Goal: Task Accomplishment & Management: Use online tool/utility

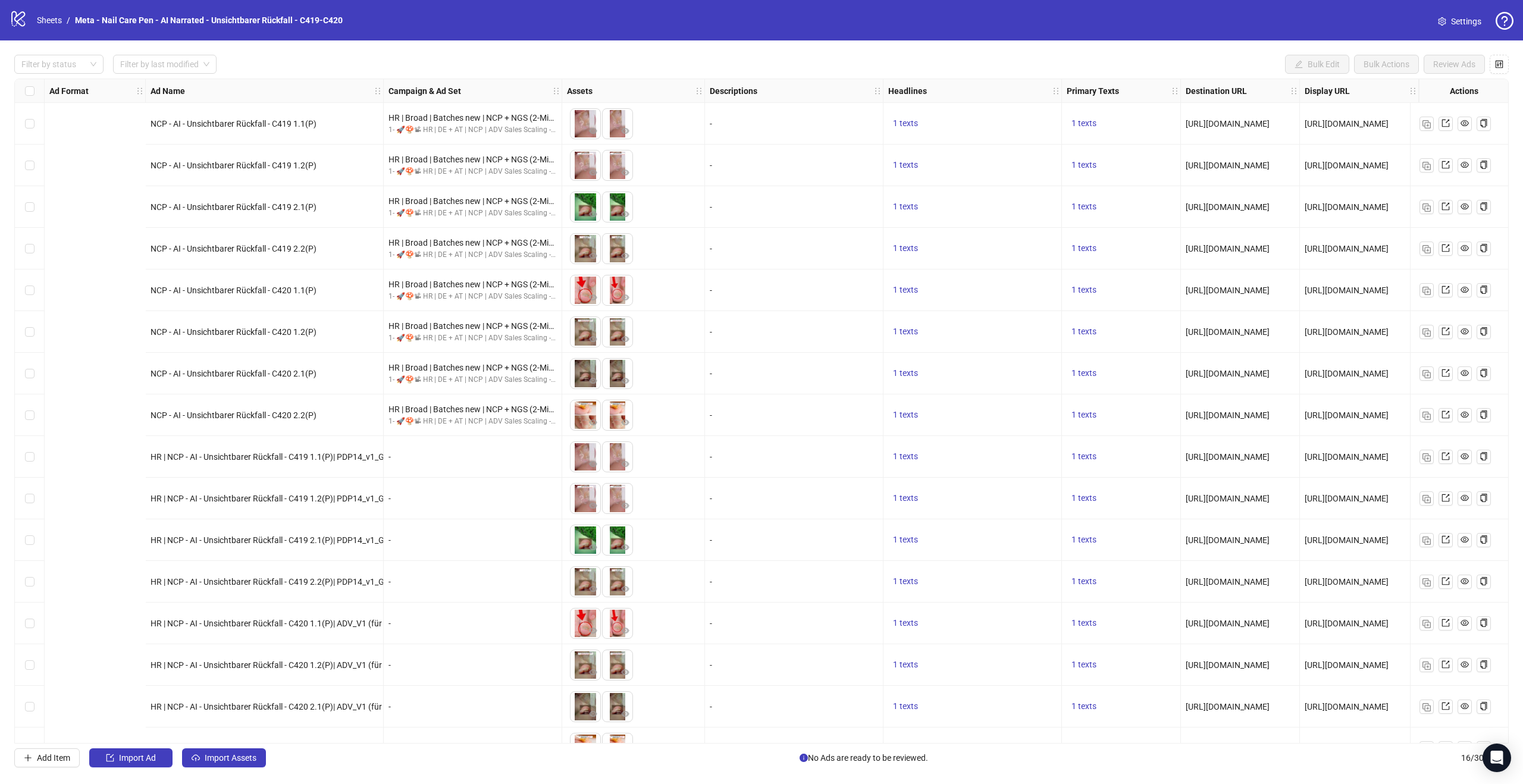
scroll to position [31, 461]
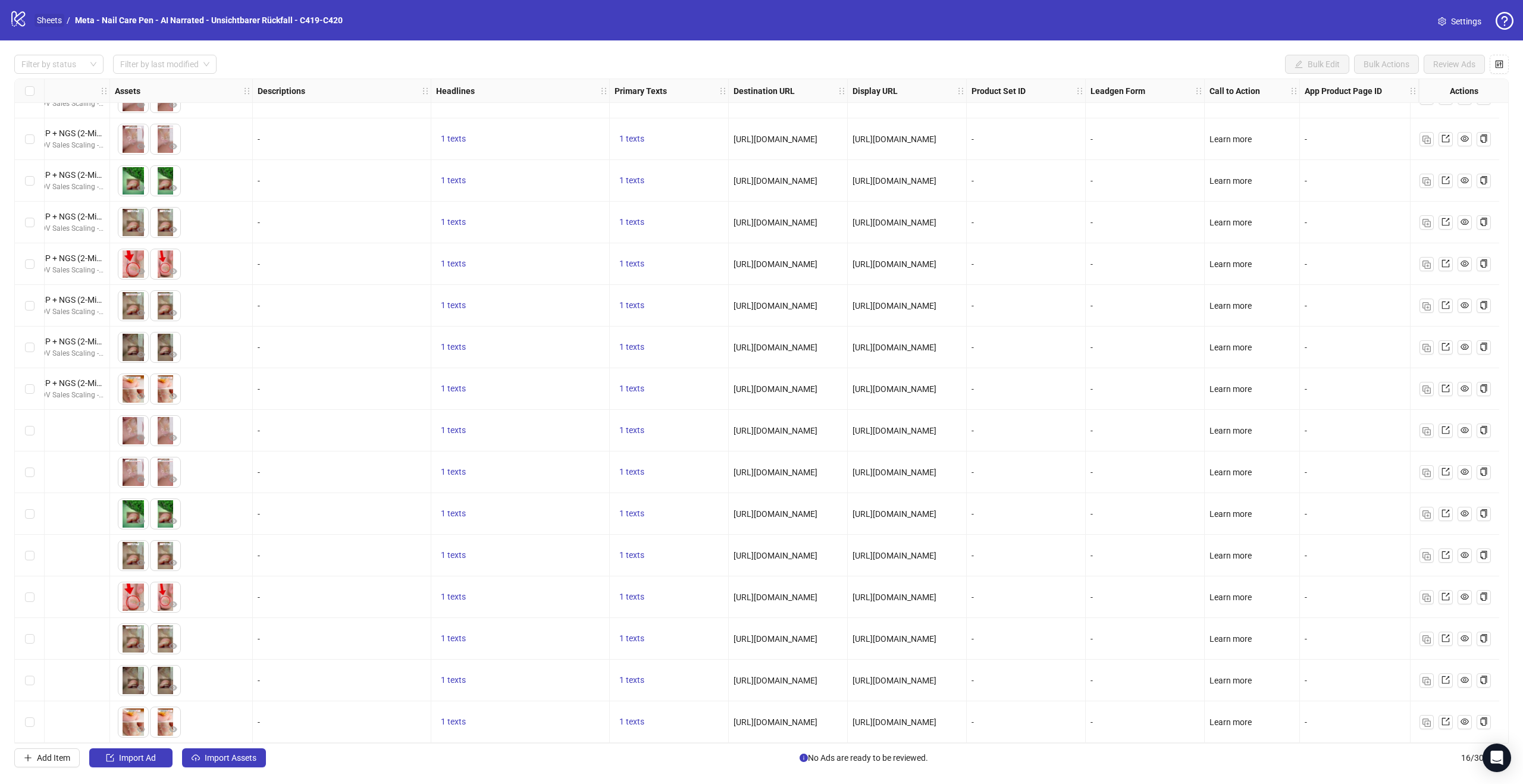
click at [38, 24] on link "Sheets" at bounding box center [49, 20] width 30 height 13
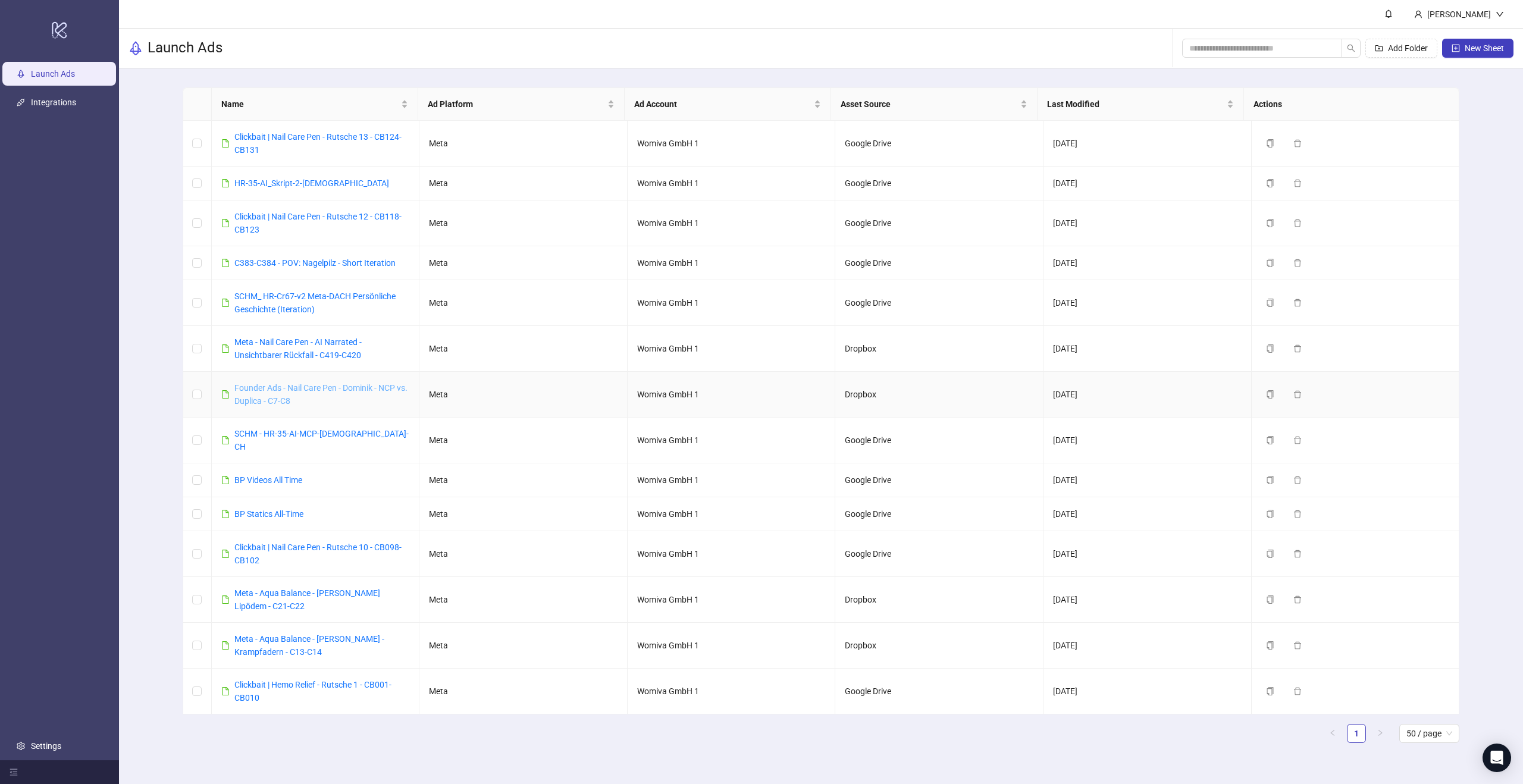
click at [271, 390] on link "Founder Ads - Nail Care Pen - Dominik - NCP vs. Duplica - C7-C8" at bounding box center [321, 394] width 173 height 23
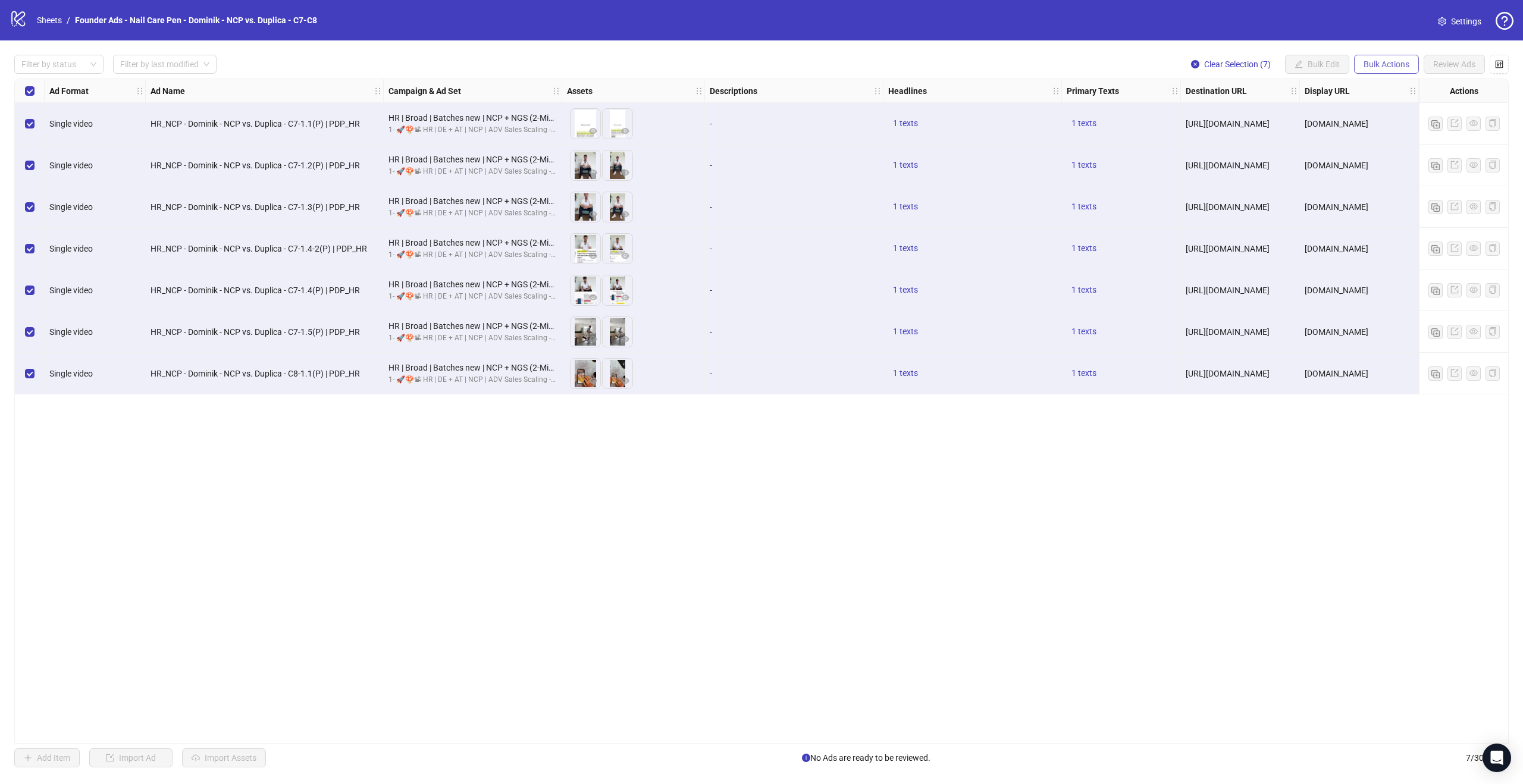
click at [1379, 66] on span "Bulk Actions" at bounding box center [1386, 64] width 46 height 9
click at [1389, 129] on span "Duplicate with assets" at bounding box center [1403, 126] width 82 height 13
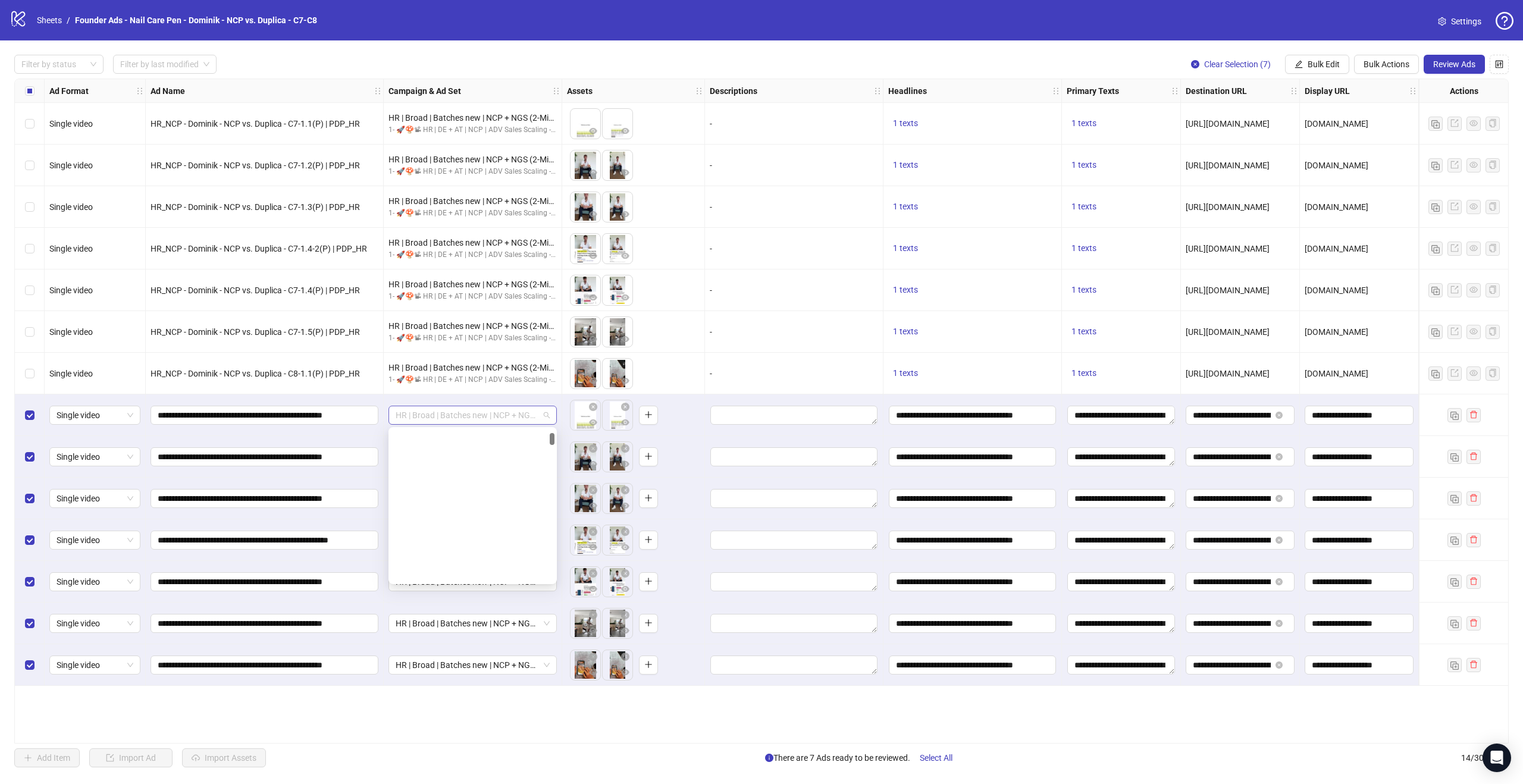
click at [523, 415] on span "HR | Broad | Batches new | NCP + NGS (2-Min-Kur) | - 1d Cost Cap" at bounding box center [472, 415] width 154 height 18
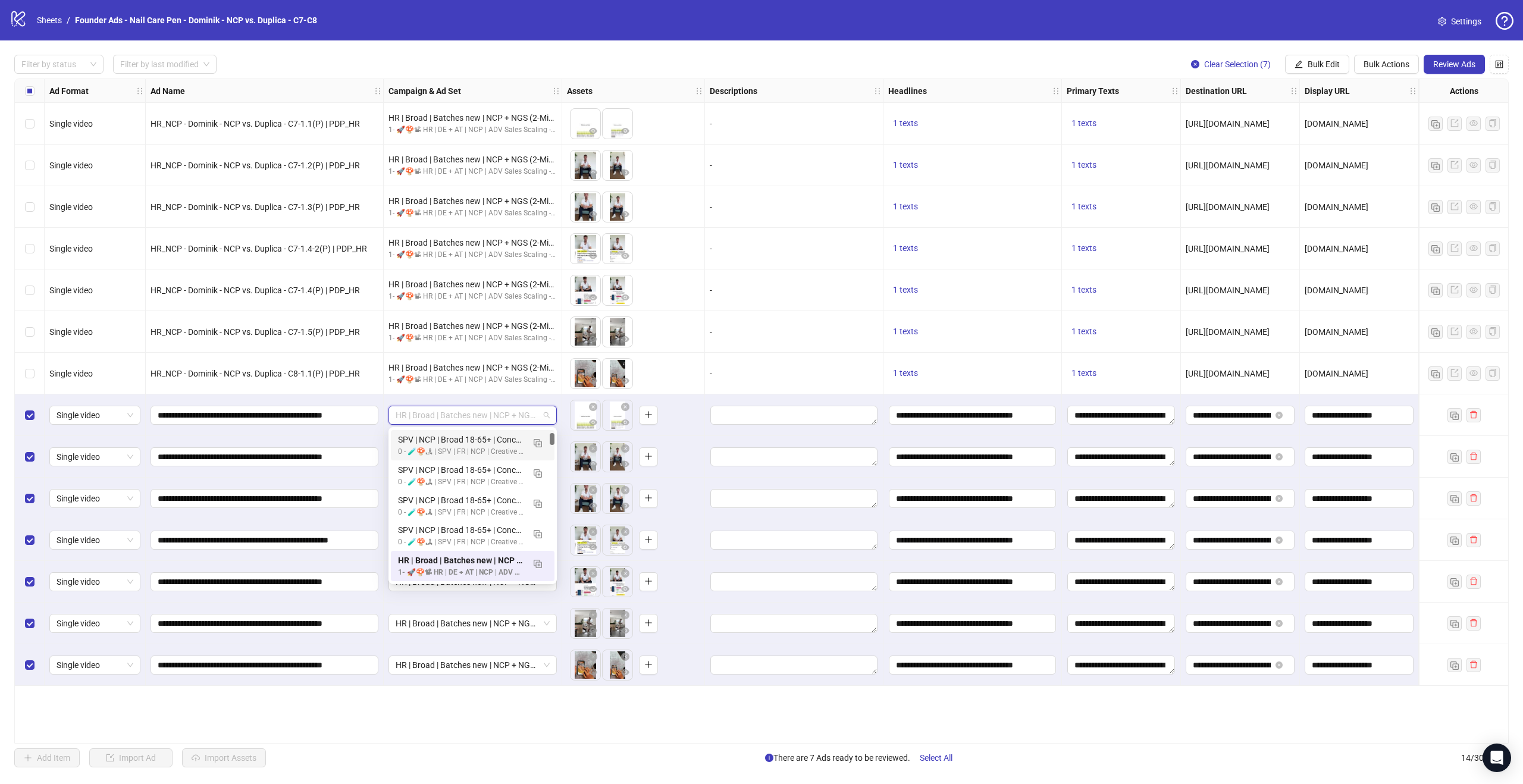
click at [556, 445] on div "120234707513010274 120234707500430274 120234707457590274 SPV | NCP | Broad 18-6…" at bounding box center [472, 506] width 168 height 157
drag, startPoint x: 552, startPoint y: 438, endPoint x: 550, endPoint y: 424, distance: 14.1
click at [550, 424] on body "logo/logo-mobile Sheets / Founder Ads - Nail Care Pen - Dominik - NCP vs. Dupli…" at bounding box center [761, 392] width 1523 height 784
click at [539, 442] on img "button" at bounding box center [537, 442] width 8 height 8
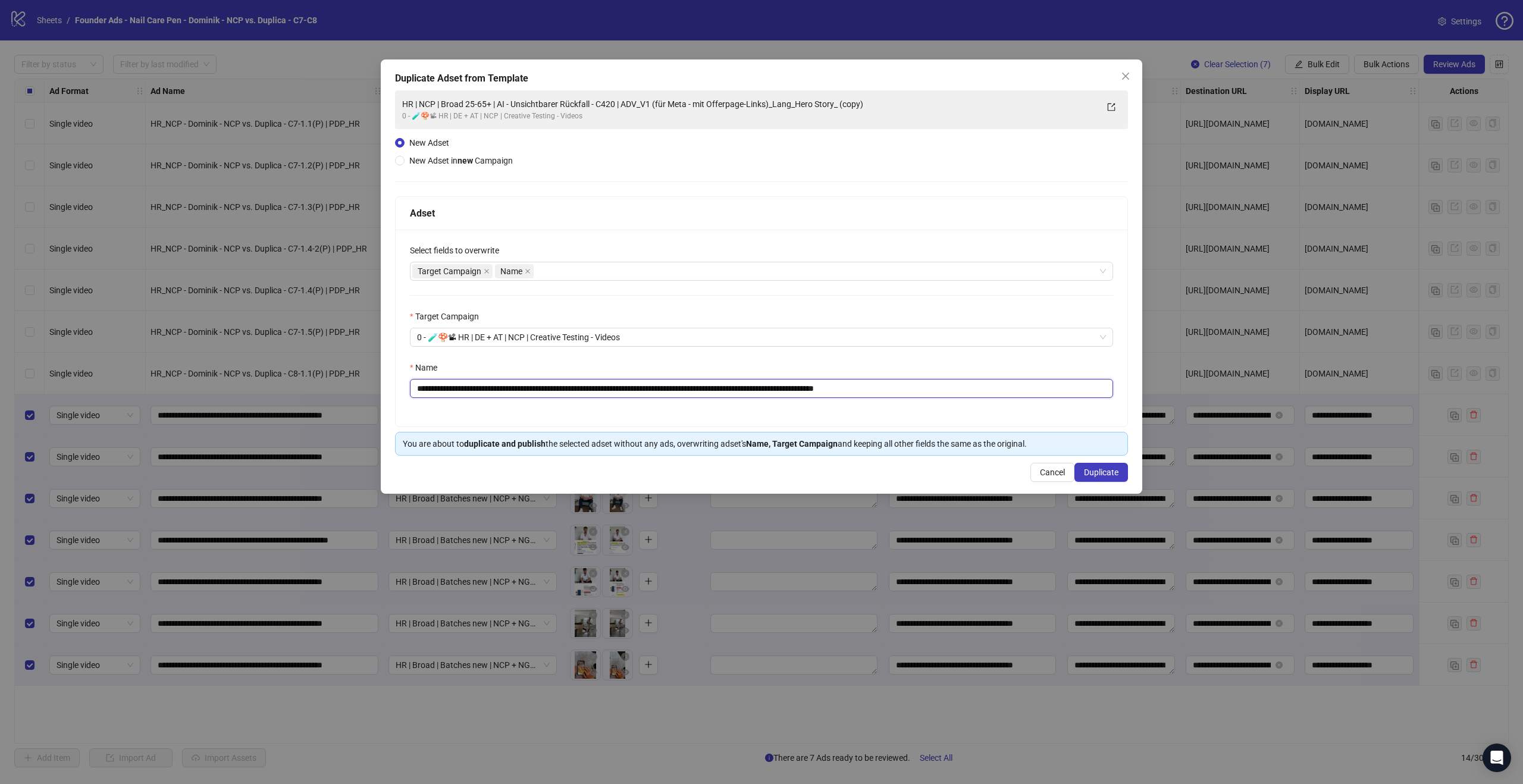
drag, startPoint x: 915, startPoint y: 393, endPoint x: 514, endPoint y: 385, distance: 401.1
click at [514, 385] on input "**********" at bounding box center [761, 388] width 703 height 19
paste input "text"
drag, startPoint x: 553, startPoint y: 386, endPoint x: 516, endPoint y: 388, distance: 37.1
click at [516, 388] on input "**********" at bounding box center [761, 388] width 703 height 19
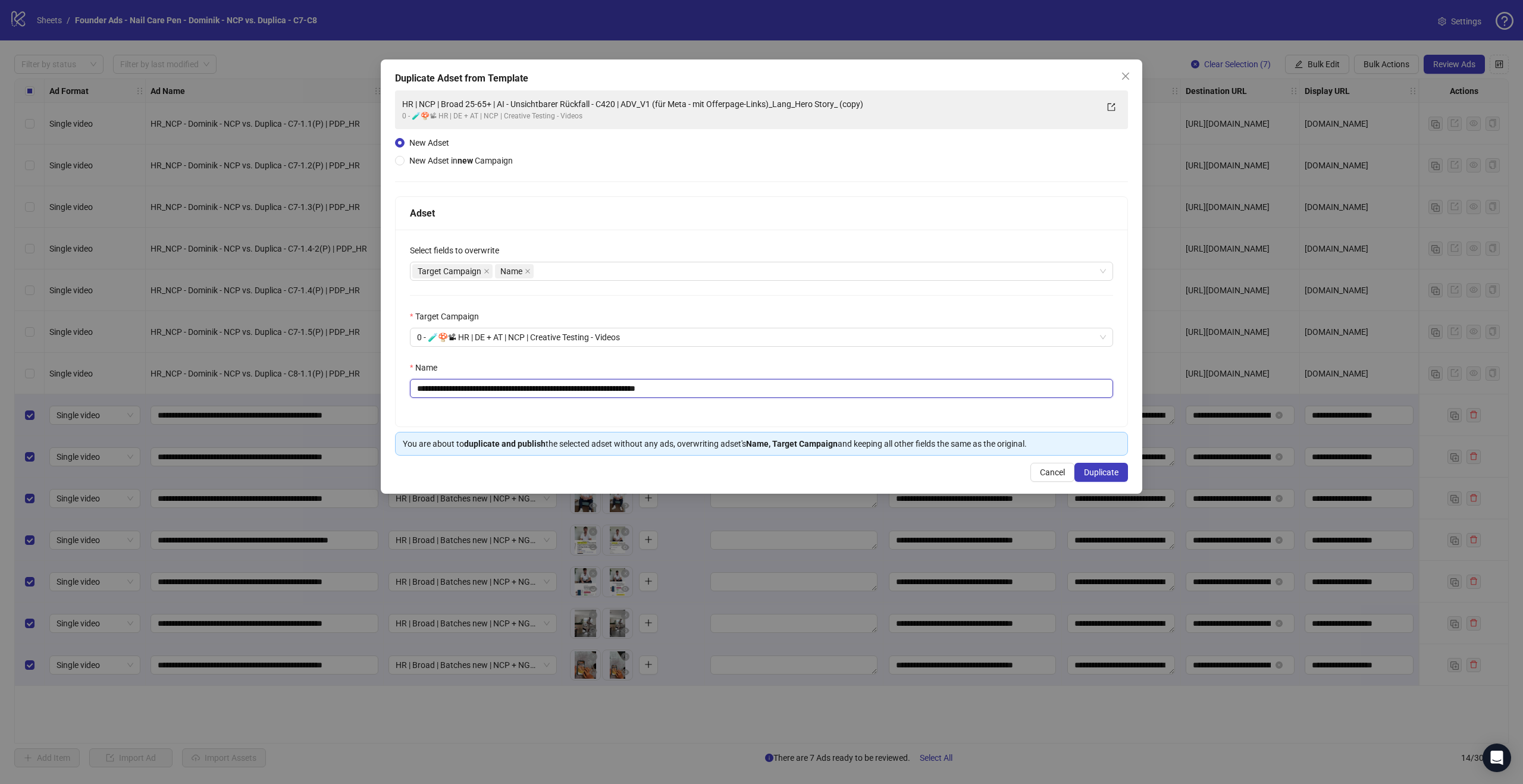
drag, startPoint x: 568, startPoint y: 385, endPoint x: 537, endPoint y: 386, distance: 31.0
click at [512, 386] on input "**********" at bounding box center [761, 388] width 703 height 19
drag, startPoint x: 677, startPoint y: 386, endPoint x: 633, endPoint y: 385, distance: 44.0
click at [633, 385] on input "**********" at bounding box center [761, 388] width 703 height 19
type input "**********"
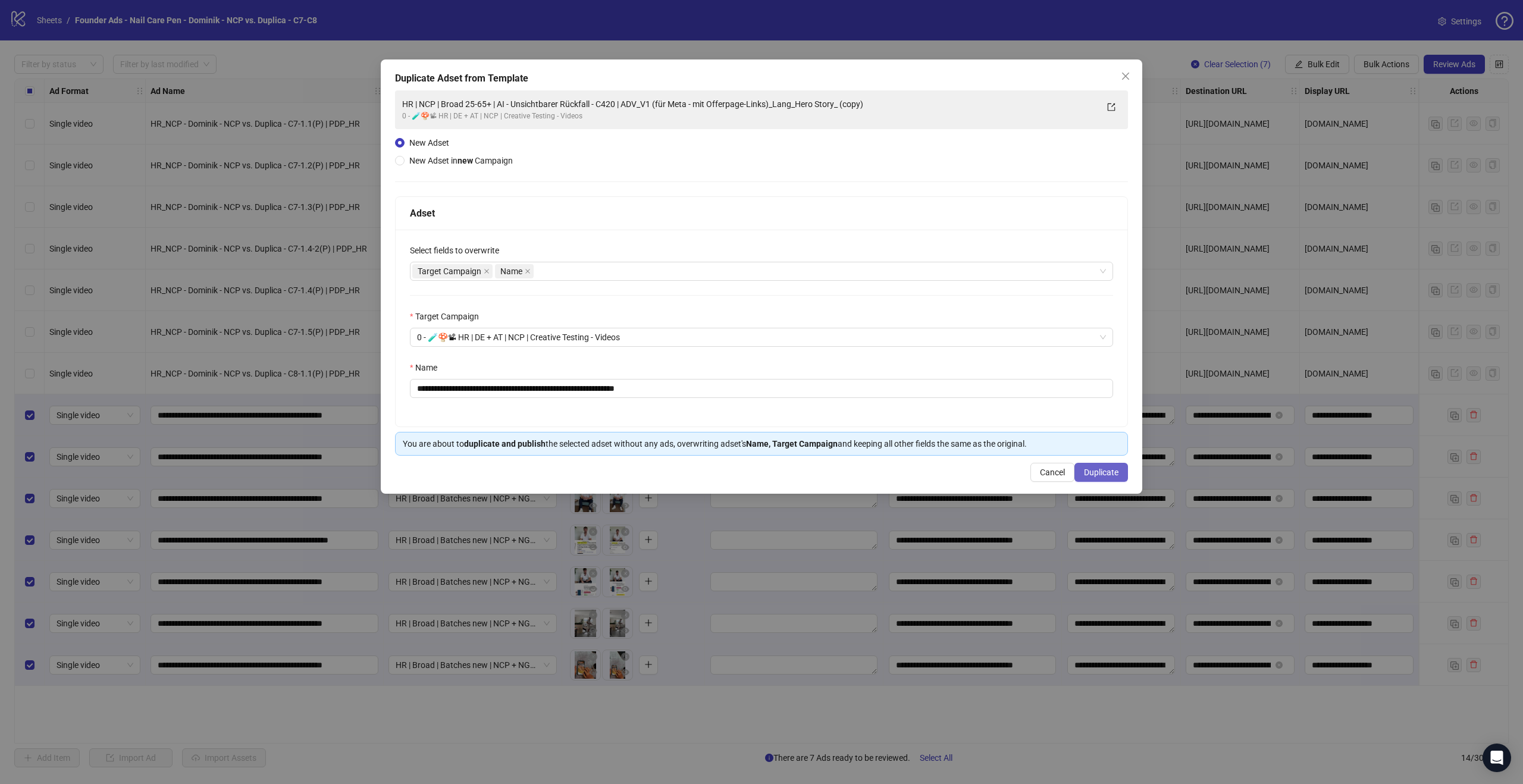
click at [1100, 473] on span "Duplicate" at bounding box center [1101, 472] width 35 height 9
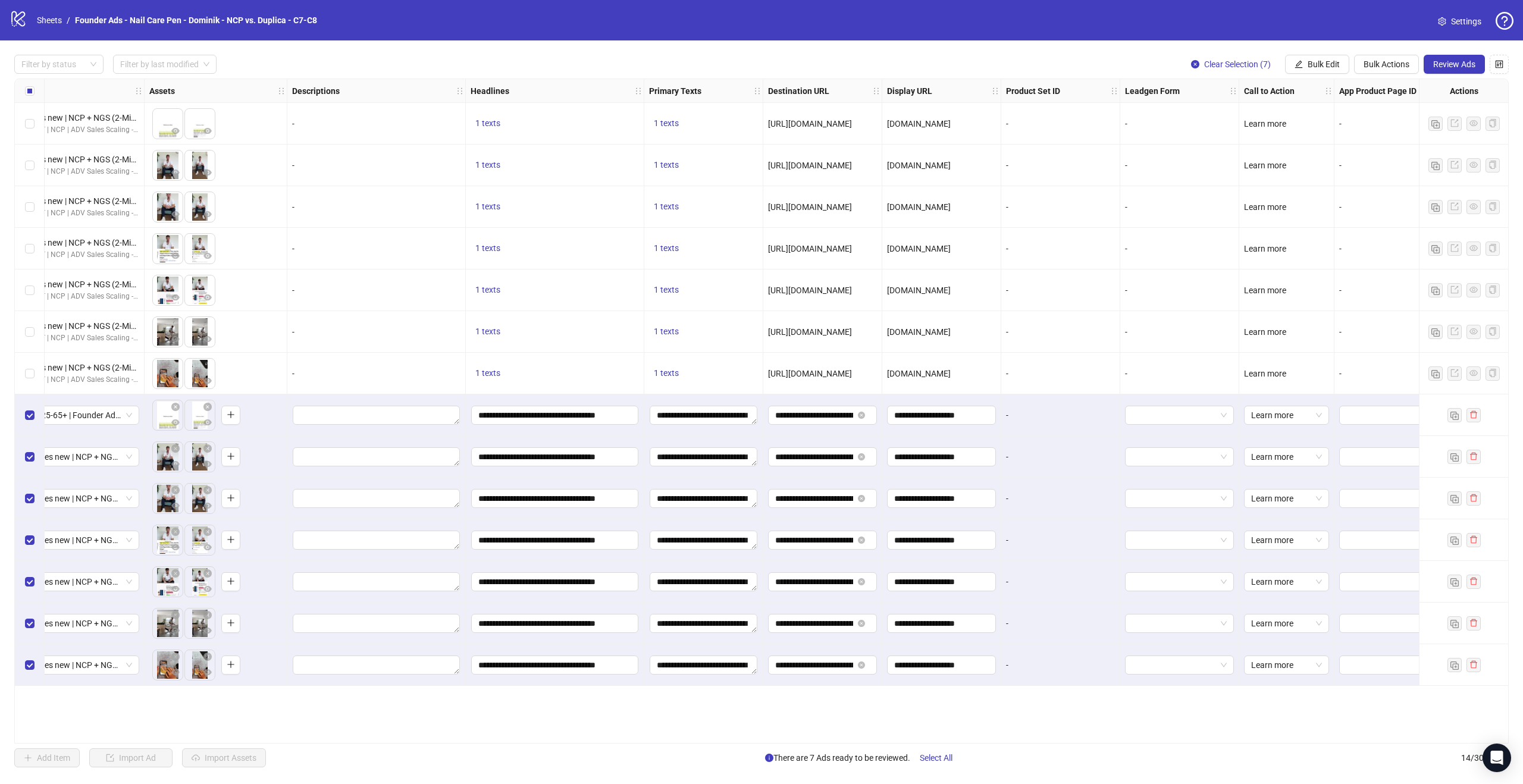
scroll to position [0, 452]
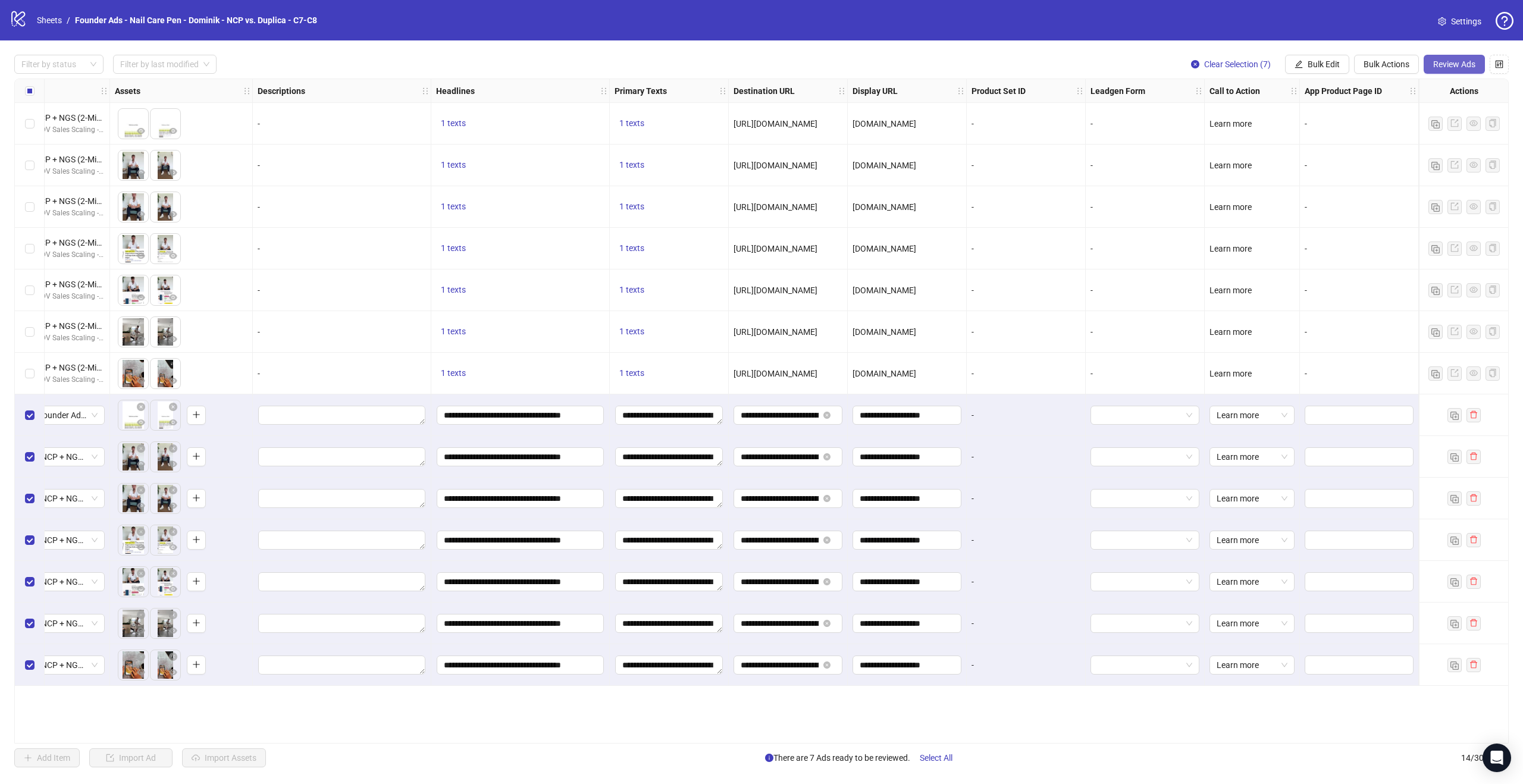
click at [1452, 60] on span "Review Ads" at bounding box center [1454, 64] width 42 height 9
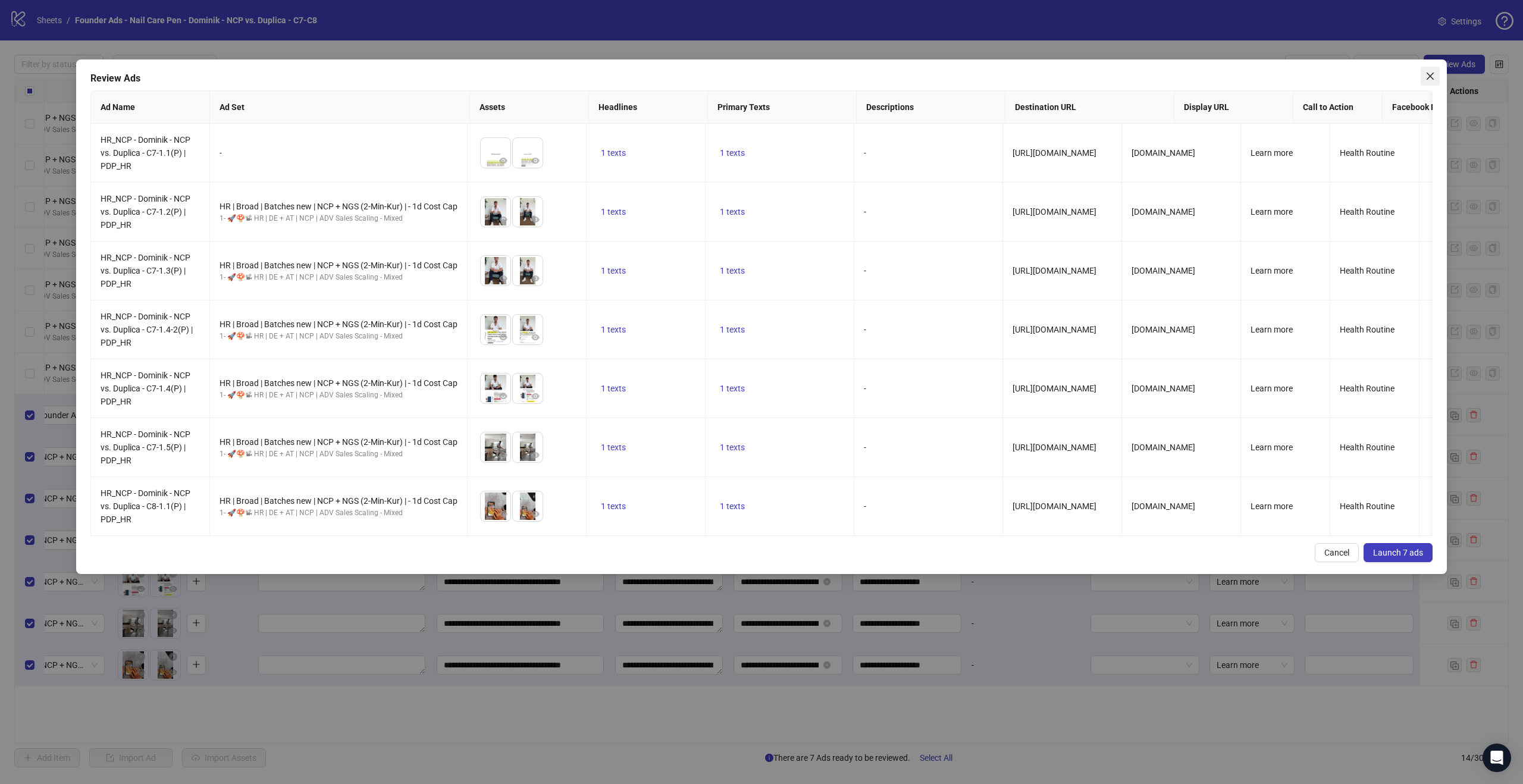
click at [1430, 74] on icon "close" at bounding box center [1430, 75] width 9 height 9
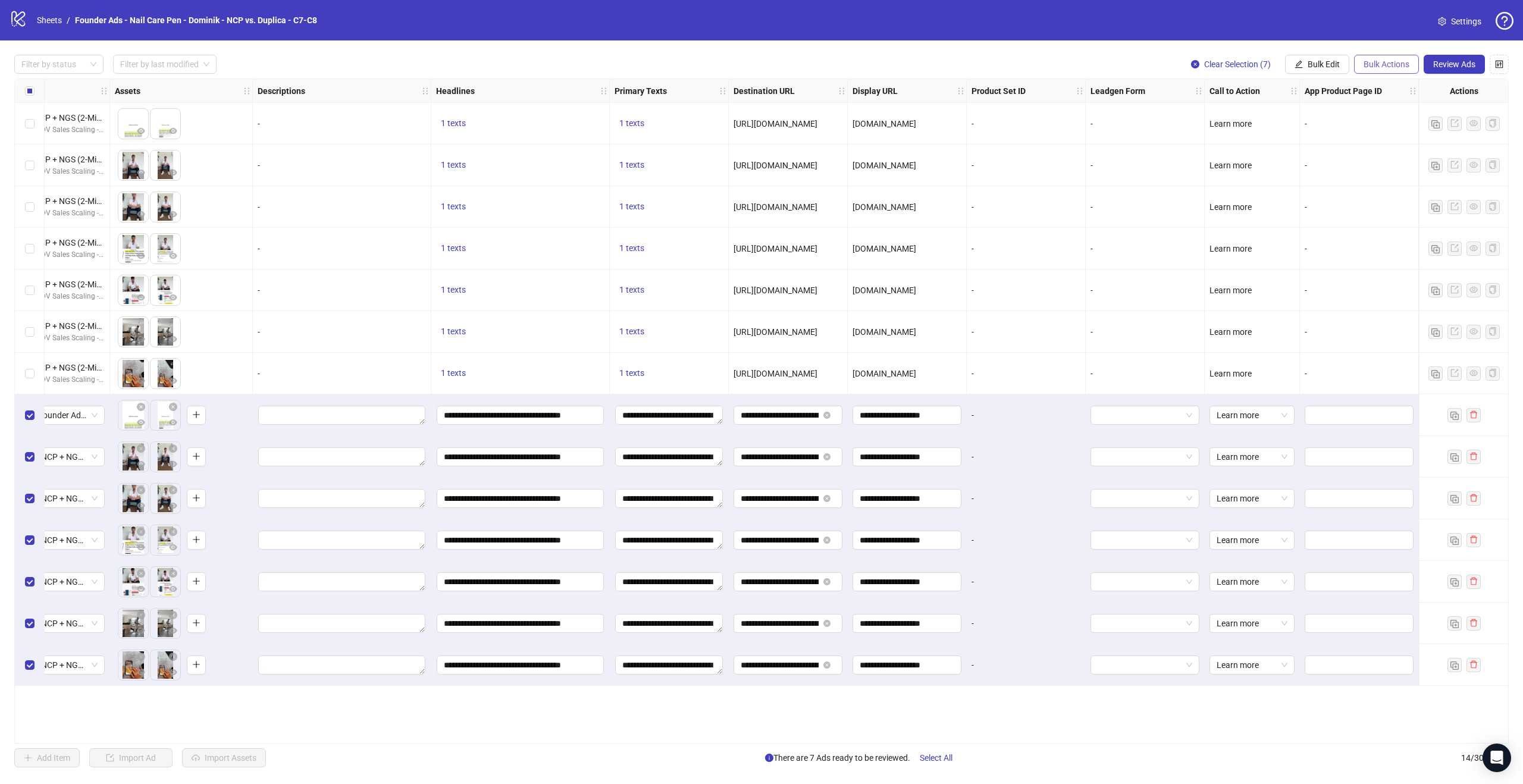
click at [1399, 65] on span "Bulk Actions" at bounding box center [1386, 64] width 46 height 9
click at [1333, 62] on span "Bulk Edit" at bounding box center [1324, 64] width 32 height 9
click at [1328, 122] on span "Campaign & Ad Set" at bounding box center [1329, 126] width 70 height 13
click at [1396, 145] on icon "check" at bounding box center [1395, 146] width 8 height 8
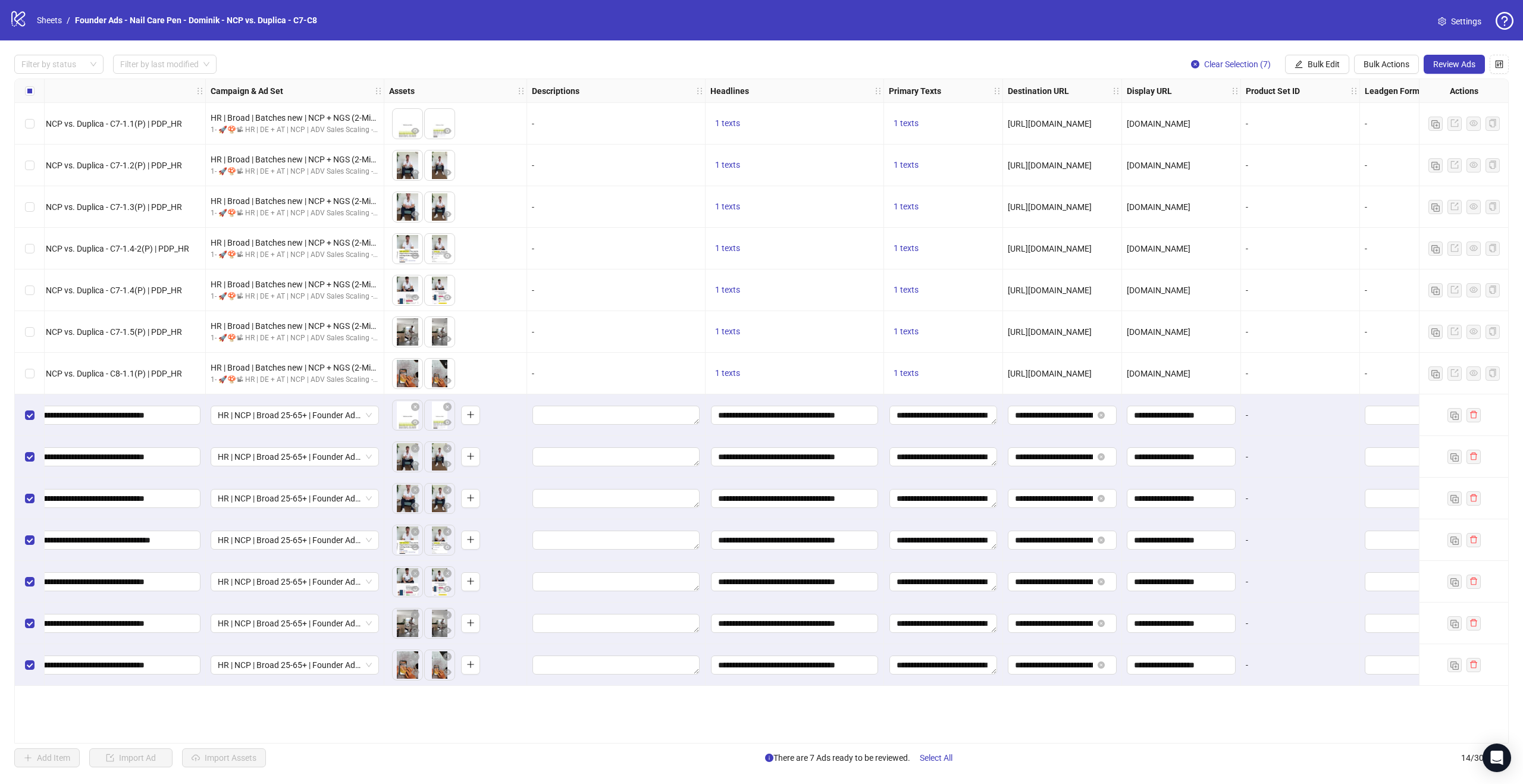
scroll to position [0, 0]
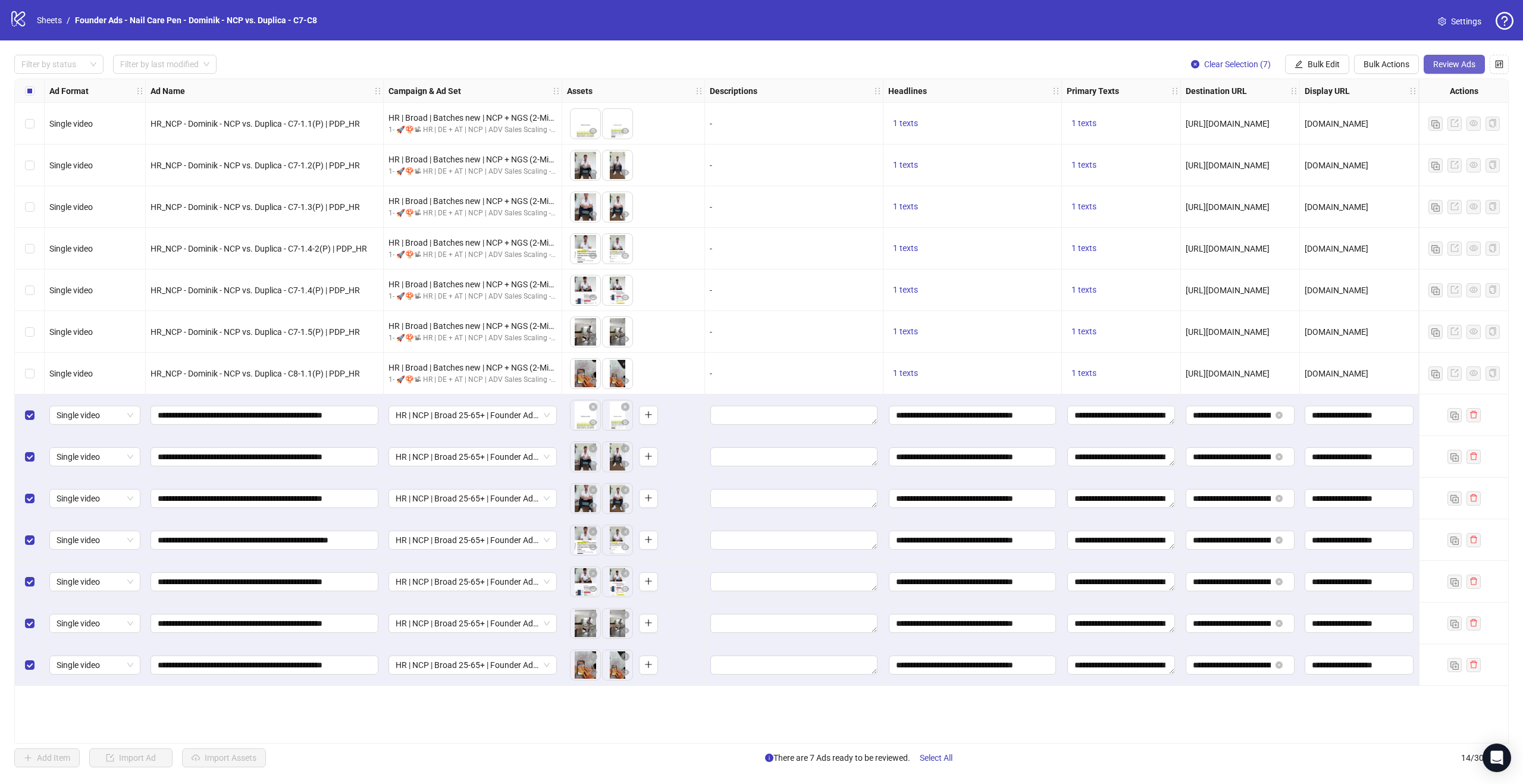
click at [1455, 66] on span "Review Ads" at bounding box center [1454, 64] width 42 height 9
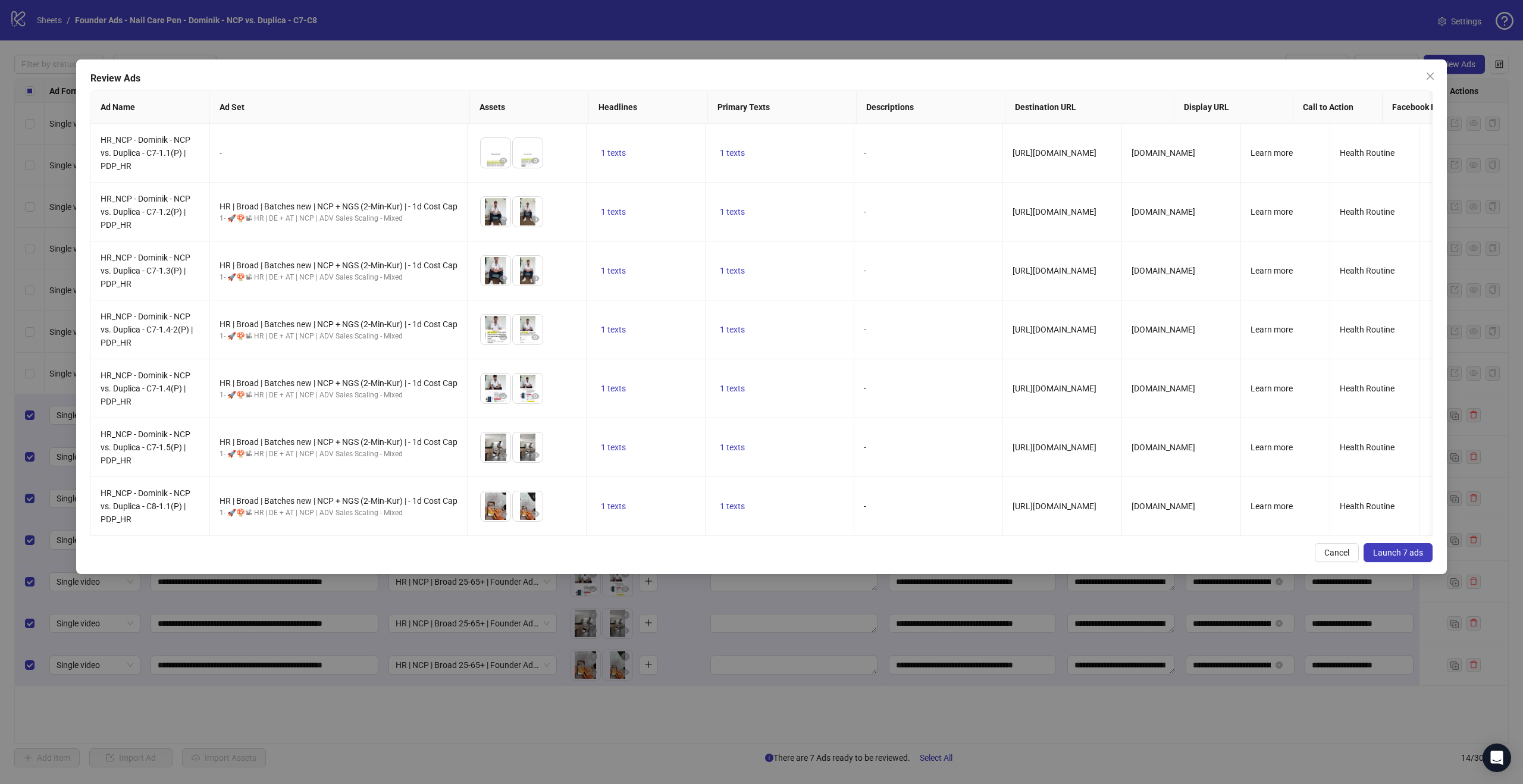
click at [1395, 557] on span "Launch 7 ads" at bounding box center [1398, 552] width 50 height 9
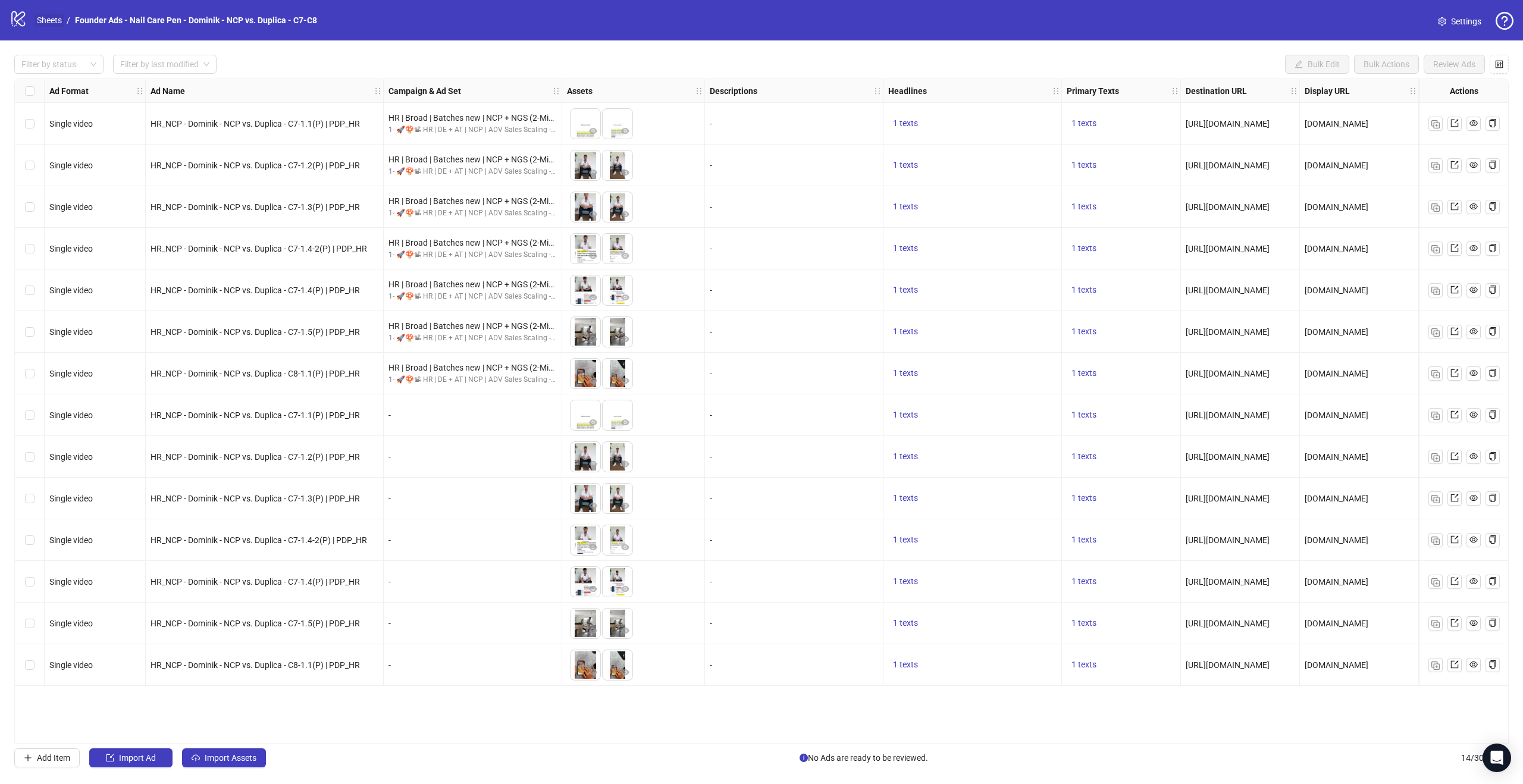
click at [52, 19] on link "Sheets" at bounding box center [49, 20] width 30 height 13
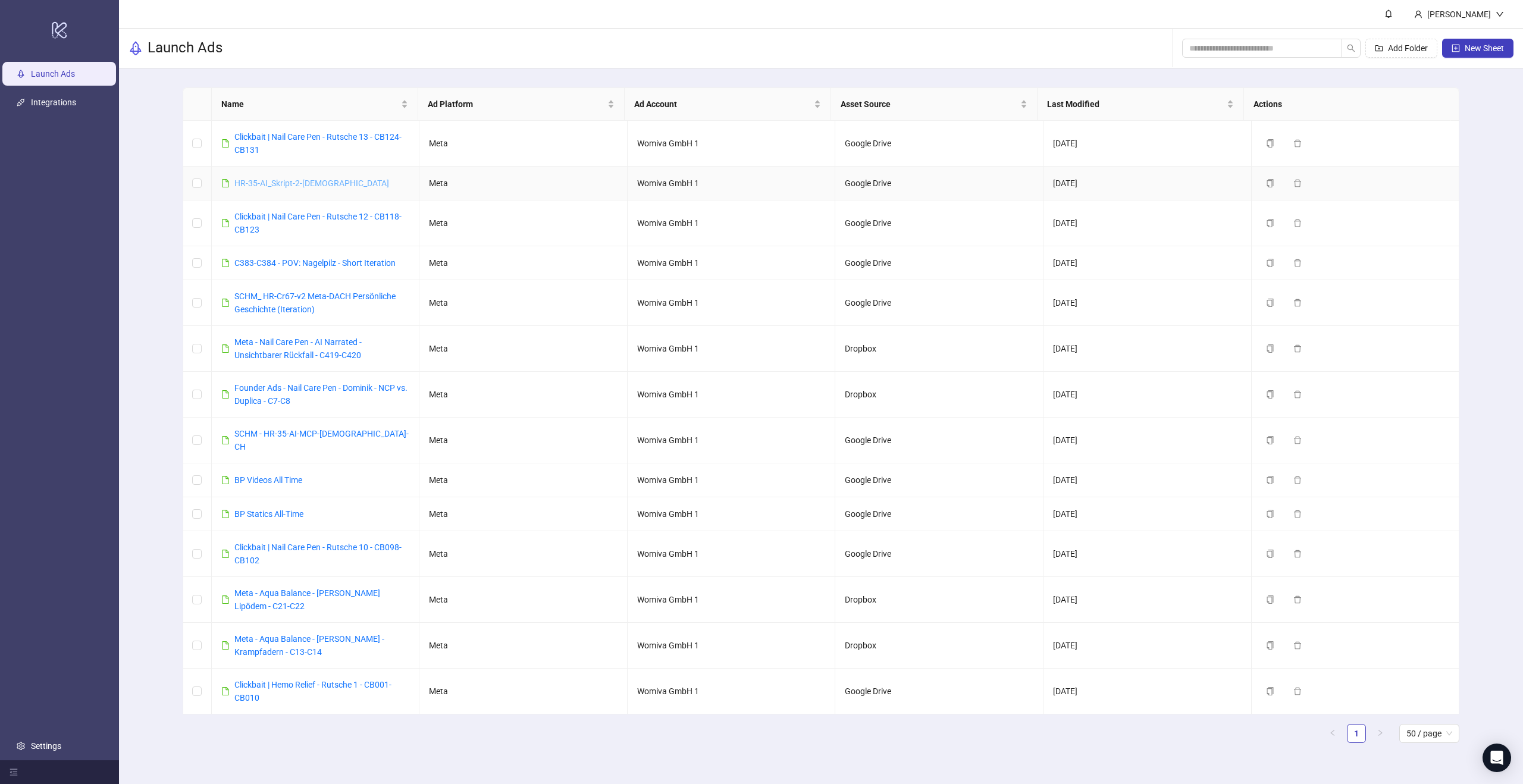
click at [284, 184] on link "HR-35-AI_Skript-2-[DEMOGRAPHIC_DATA]" at bounding box center [312, 183] width 155 height 9
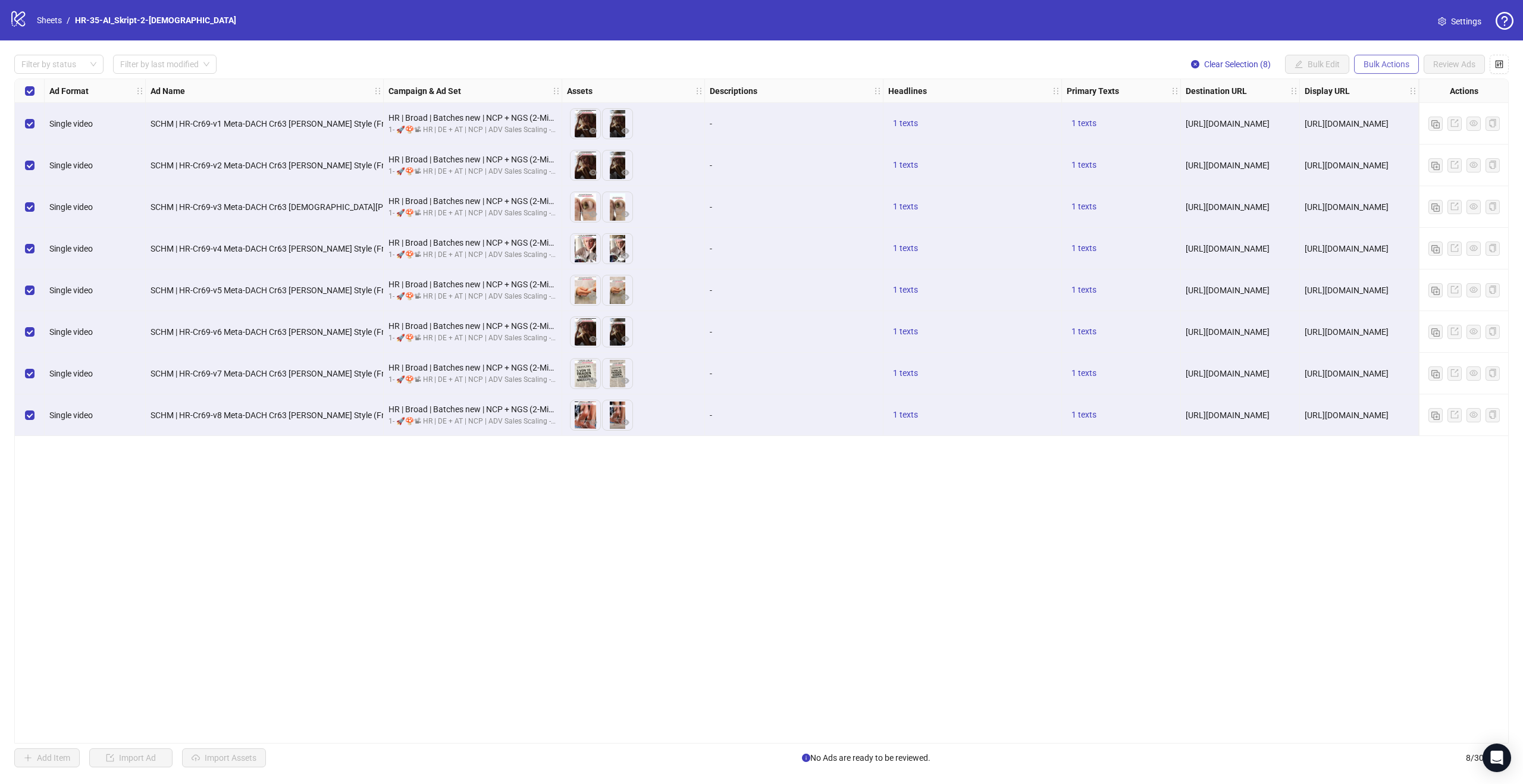
click at [1393, 57] on button "Bulk Actions" at bounding box center [1386, 64] width 65 height 19
click at [1405, 124] on span "Duplicate with assets" at bounding box center [1403, 126] width 82 height 13
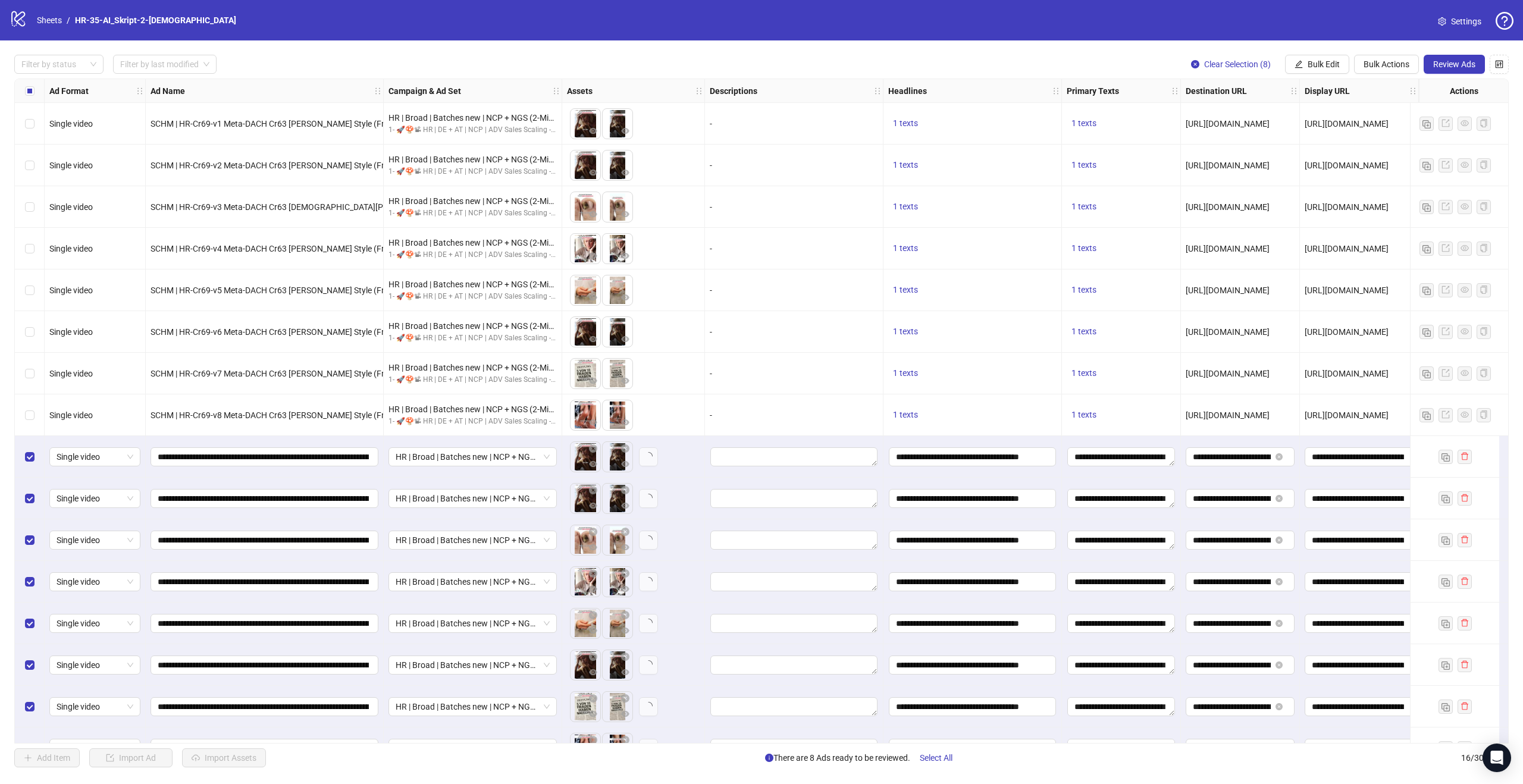
scroll to position [31, 0]
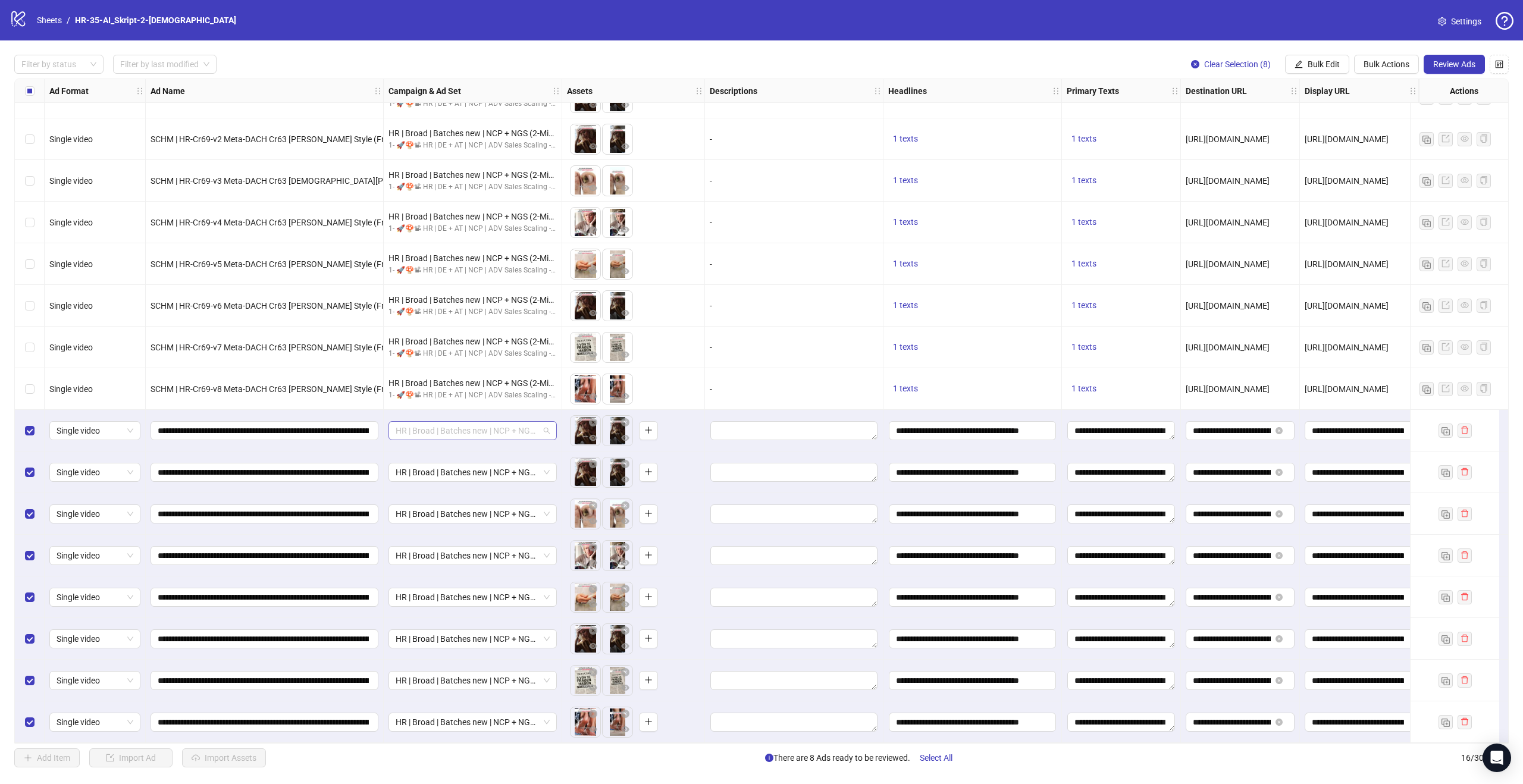
click at [545, 432] on span "HR | Broad | Batches new | NCP + NGS (2-Min-Kur) | - 1d Cost Cap" at bounding box center [472, 430] width 154 height 18
click at [286, 138] on span "SCHM | HR-Cr69-v2 Meta-DACH Cr63 [PERSON_NAME] Style (Frauen) neue VO ohne Doc …" at bounding box center [425, 138] width 550 height 9
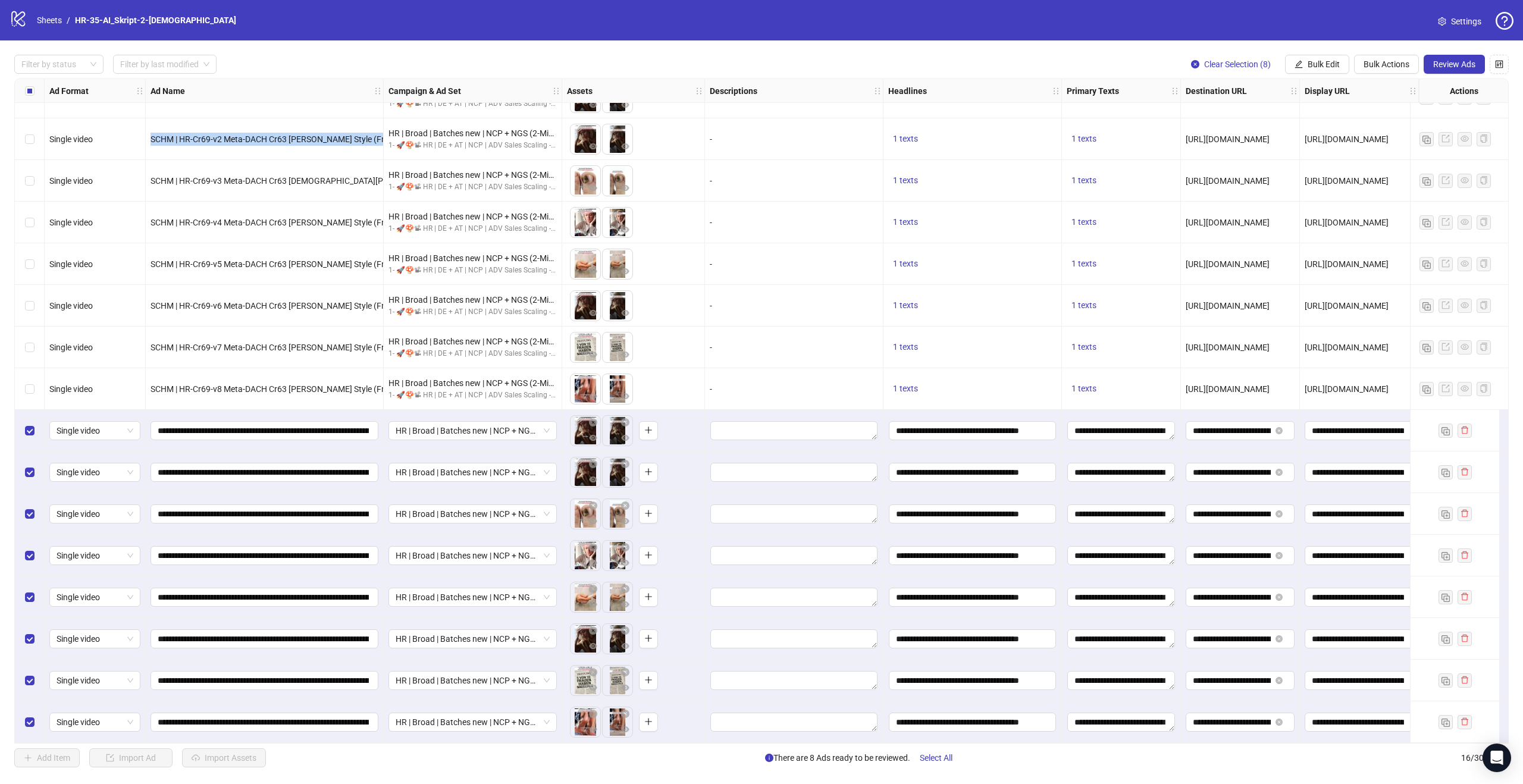
click at [286, 138] on span "SCHM | HR-Cr69-v2 Meta-DACH Cr63 [PERSON_NAME] Style (Frauen) neue VO ohne Doc …" at bounding box center [425, 138] width 550 height 9
copy span "SCHM | HR-Cr69-v2 Meta-DACH Cr63 [PERSON_NAME] Style (Frauen) neue VO ohne Doc …"
click at [545, 426] on span "HR | Broad | Batches new | NCP + NGS (2-Min-Kur) | - 1d Cost Cap" at bounding box center [472, 430] width 154 height 18
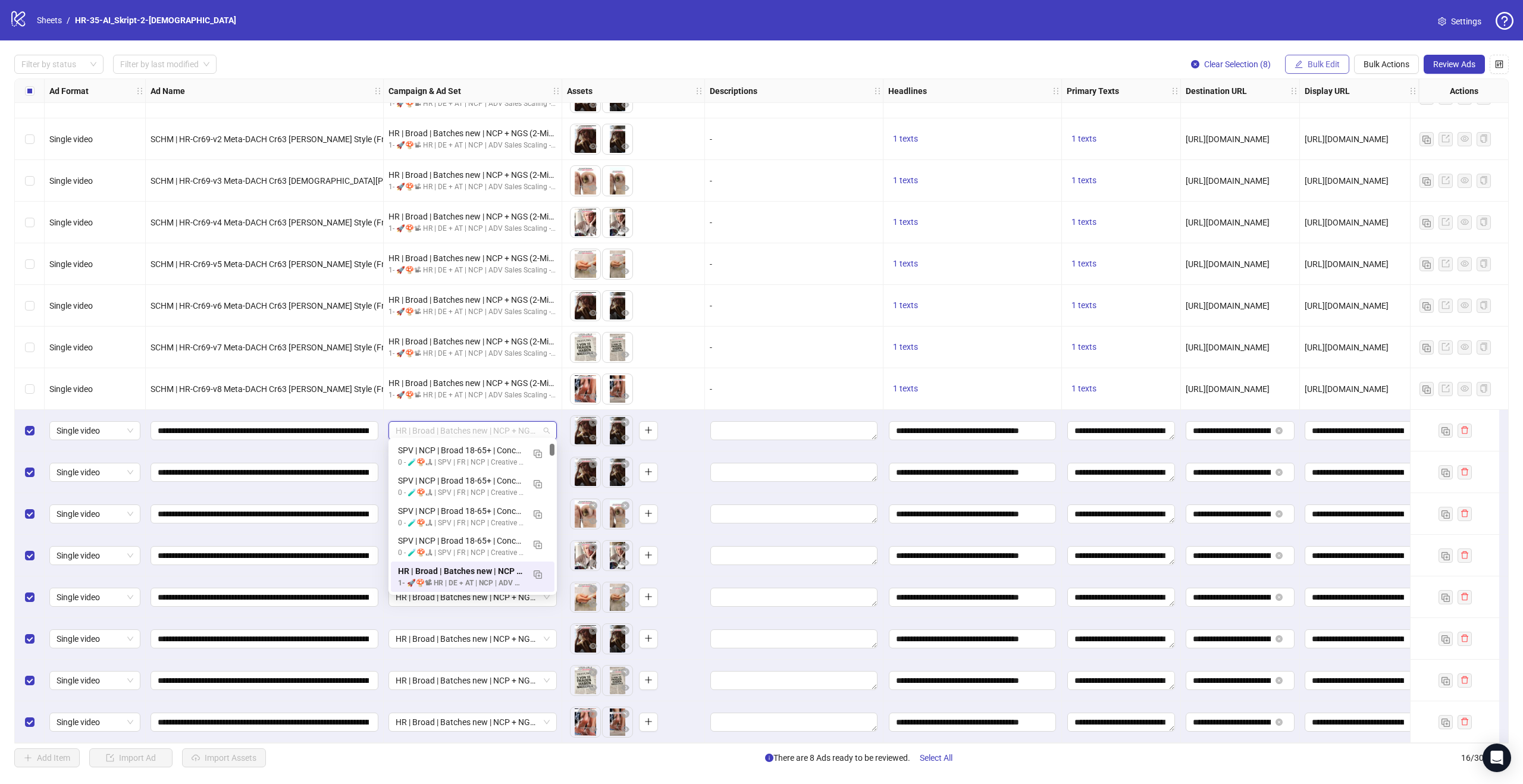
click at [1332, 62] on span "Bulk Edit" at bounding box center [1324, 64] width 32 height 9
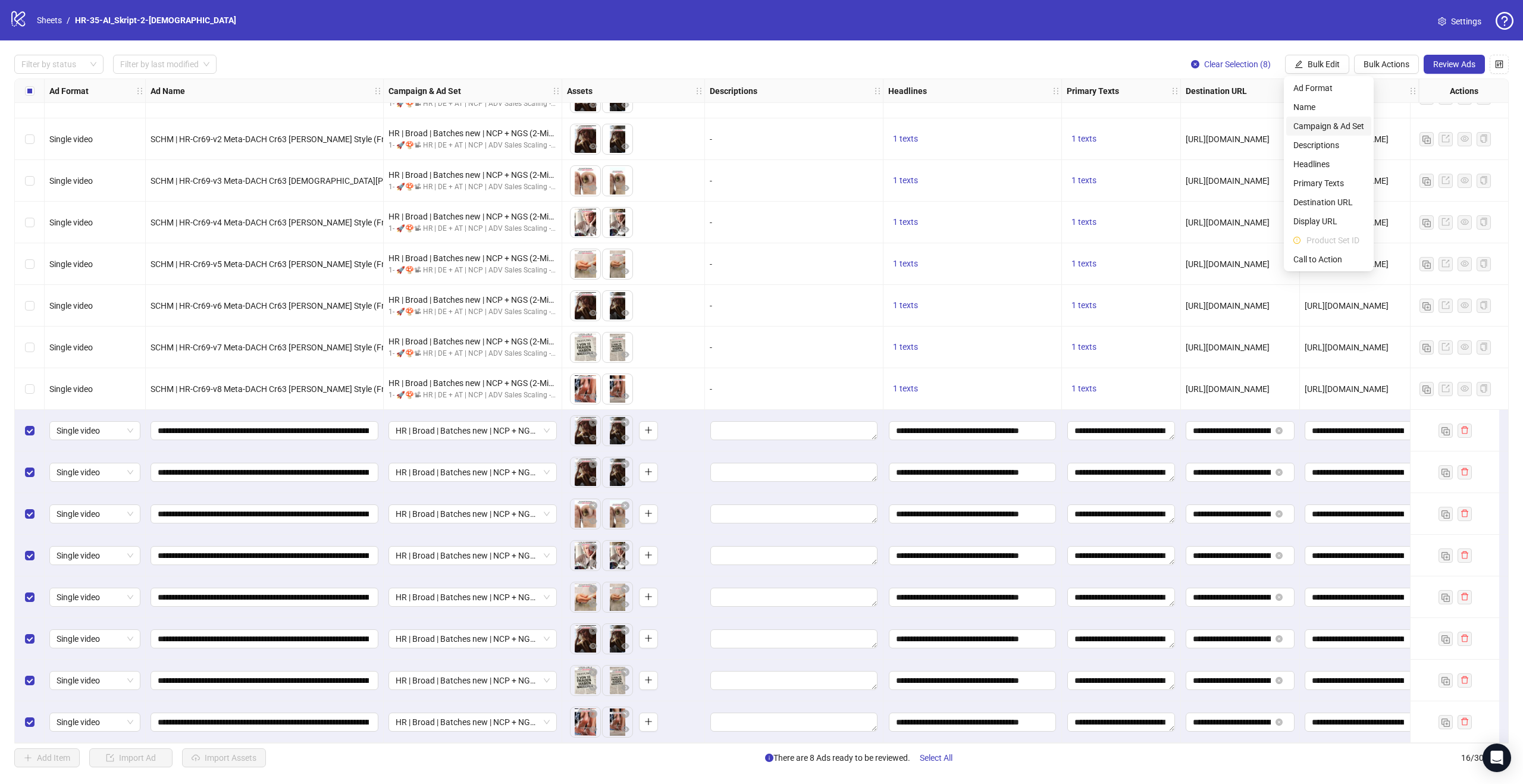
click at [1328, 126] on span "Campaign & Ad Set" at bounding box center [1329, 126] width 70 height 13
click at [1351, 113] on span "HR | Broad | Batches new | NCP + NGS (2-Min-Kur) | - 1d Cost Cap" at bounding box center [1284, 115] width 224 height 18
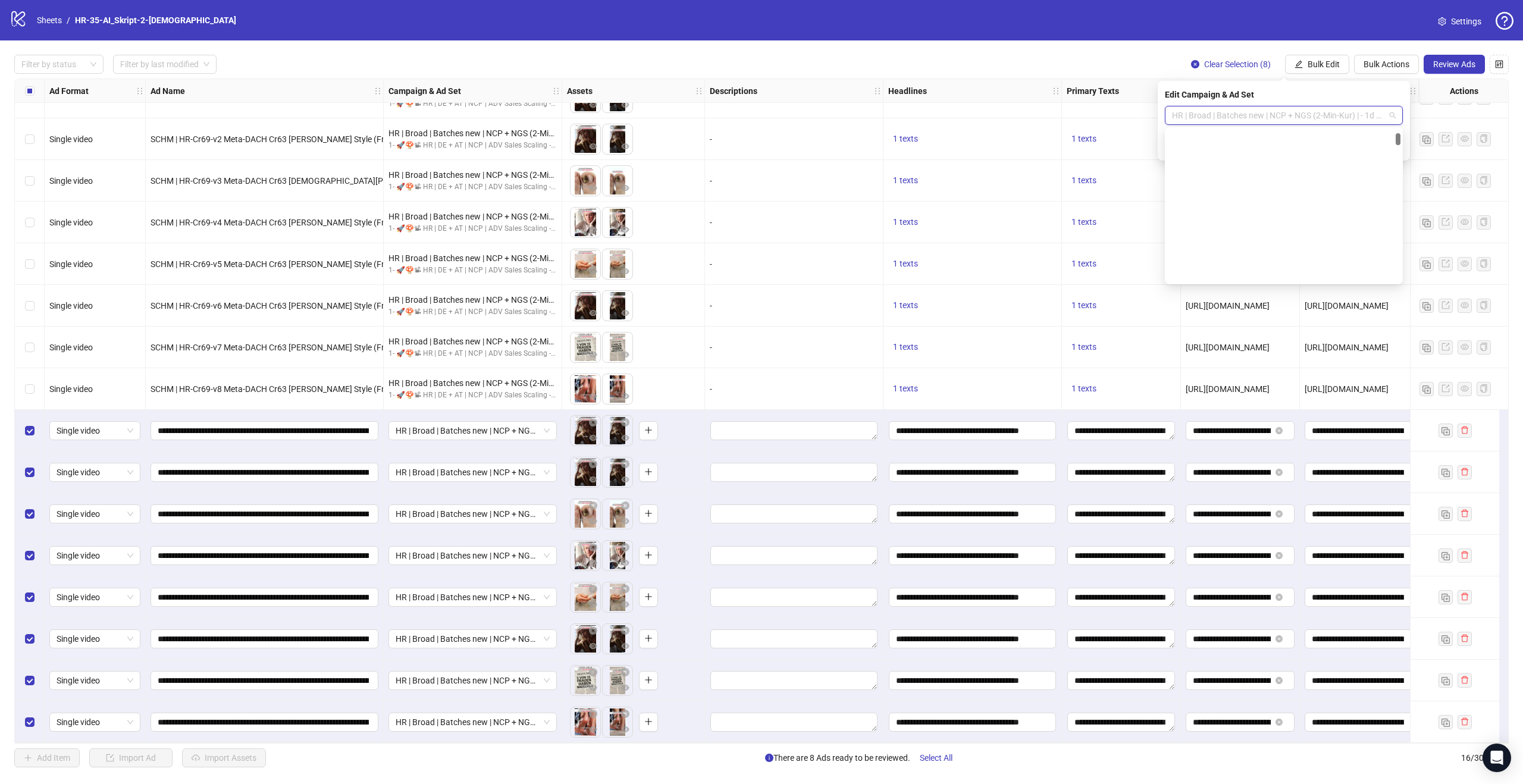
scroll to position [0, 0]
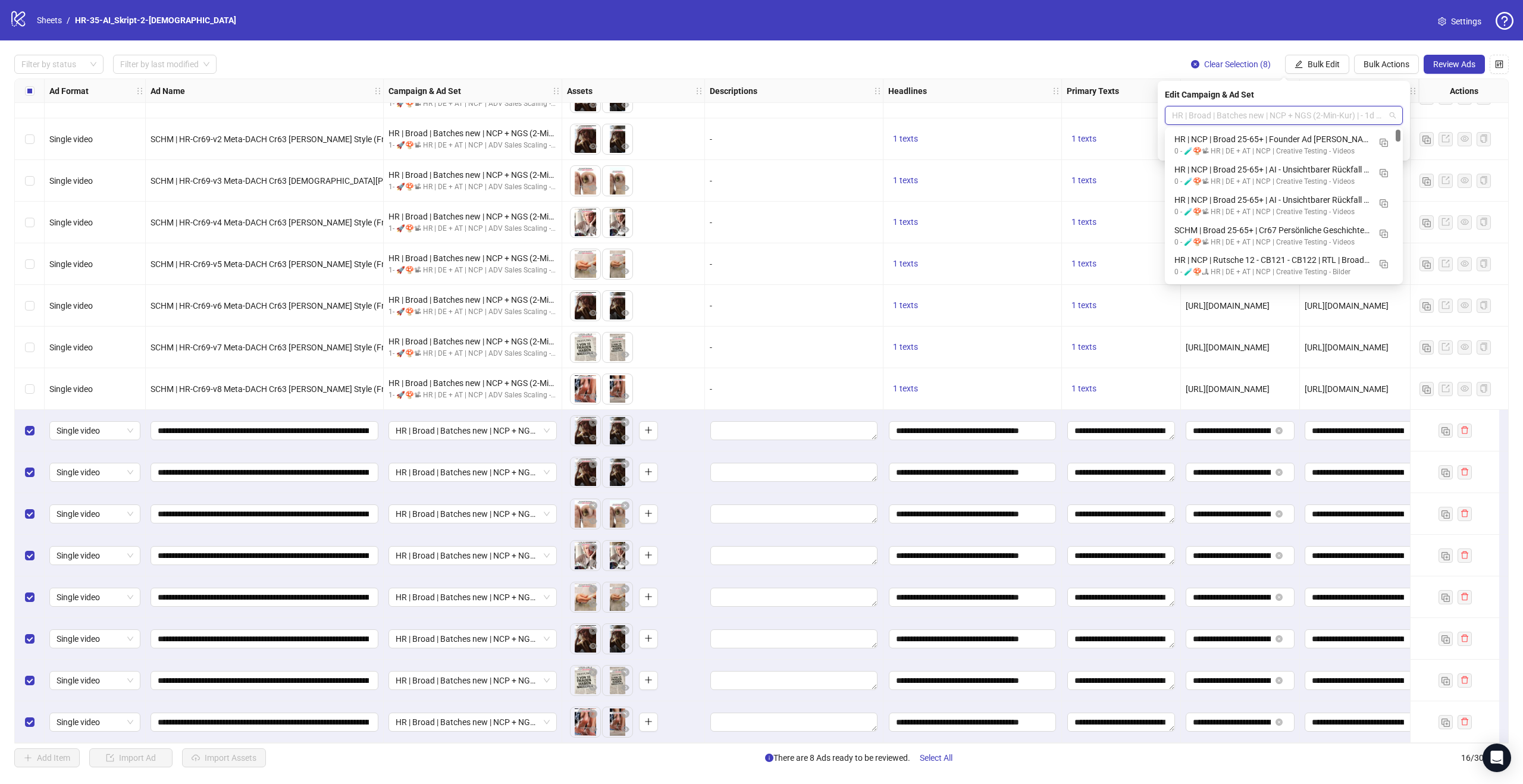
drag, startPoint x: 1397, startPoint y: 137, endPoint x: 1370, endPoint y: 76, distance: 66.7
click at [1405, 85] on body "logo/logo-mobile Sheets / HR-35-AI_Skript-2-[DEMOGRAPHIC_DATA] Settings Filter …" at bounding box center [761, 392] width 1523 height 784
click at [1384, 144] on img "button" at bounding box center [1383, 142] width 8 height 8
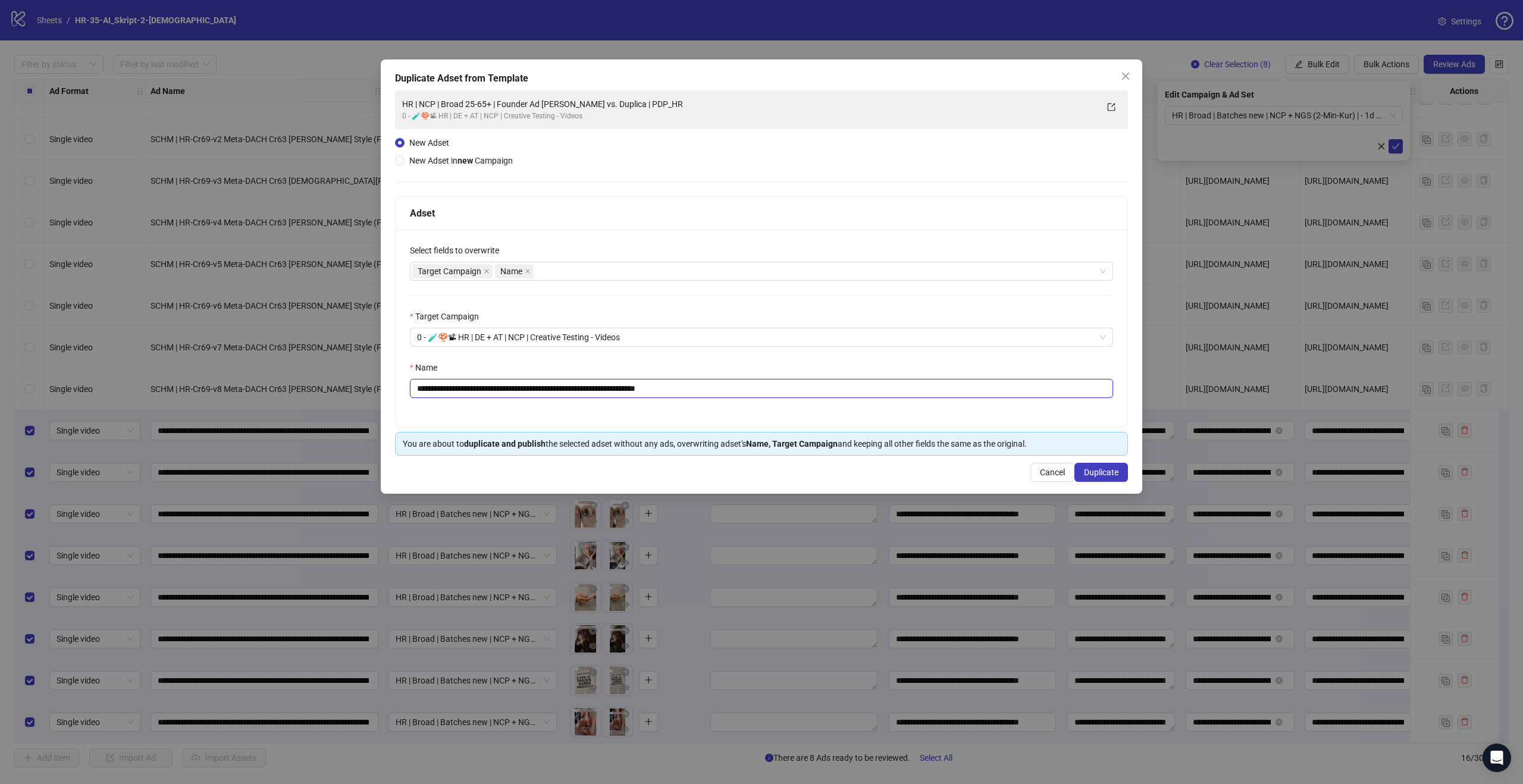
click at [708, 392] on input "**********" at bounding box center [761, 388] width 703 height 19
drag, startPoint x: 730, startPoint y: 387, endPoint x: 516, endPoint y: 385, distance: 214.0
click at [516, 385] on input "**********" at bounding box center [761, 388] width 703 height 19
paste input "**********"
drag, startPoint x: 541, startPoint y: 388, endPoint x: 514, endPoint y: 386, distance: 27.1
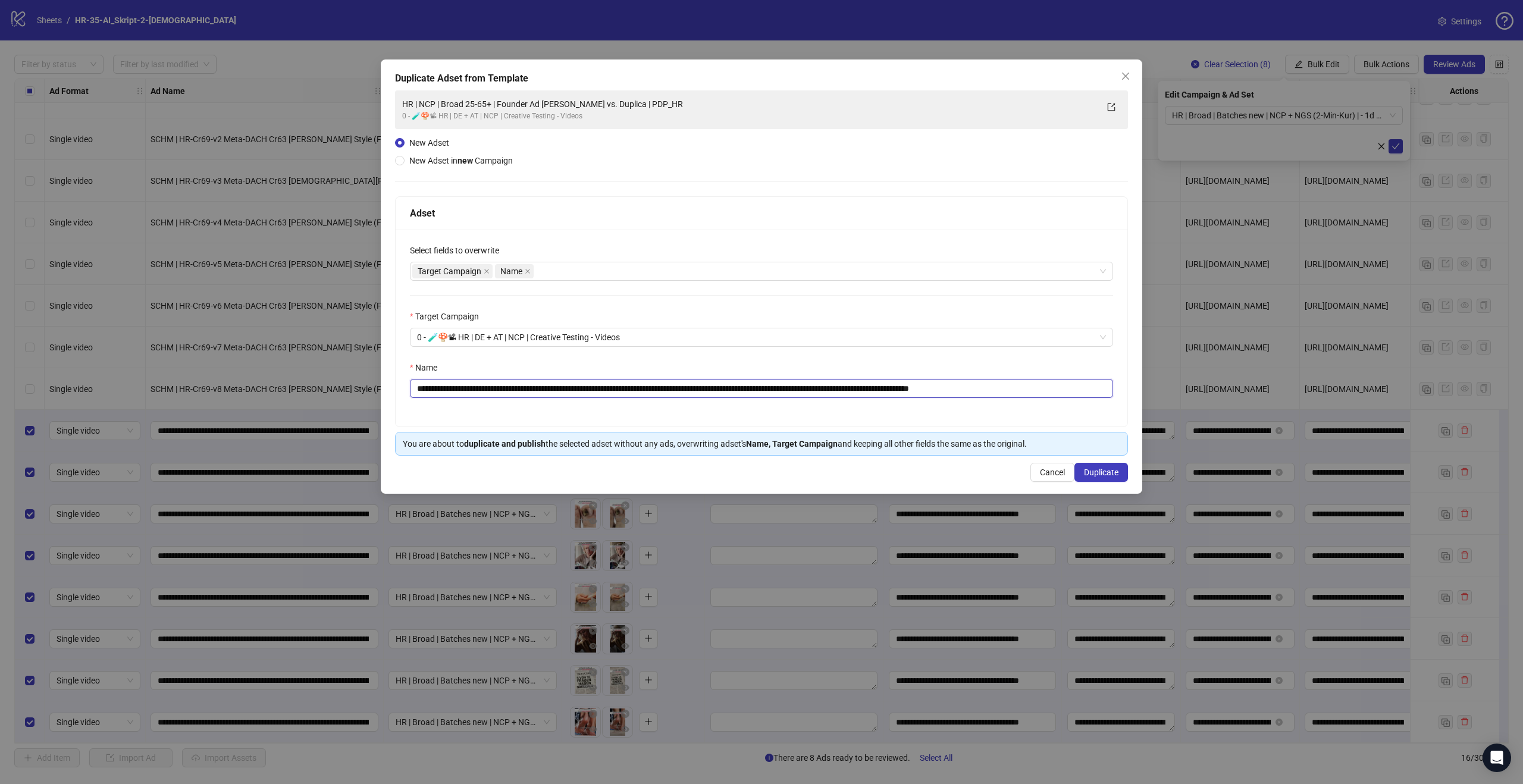
click at [514, 386] on input "**********" at bounding box center [761, 388] width 703 height 19
drag, startPoint x: 429, startPoint y: 387, endPoint x: 410, endPoint y: 385, distance: 19.1
click at [410, 385] on input "**********" at bounding box center [761, 388] width 703 height 19
paste input "***"
drag, startPoint x: 547, startPoint y: 387, endPoint x: 535, endPoint y: 385, distance: 12.2
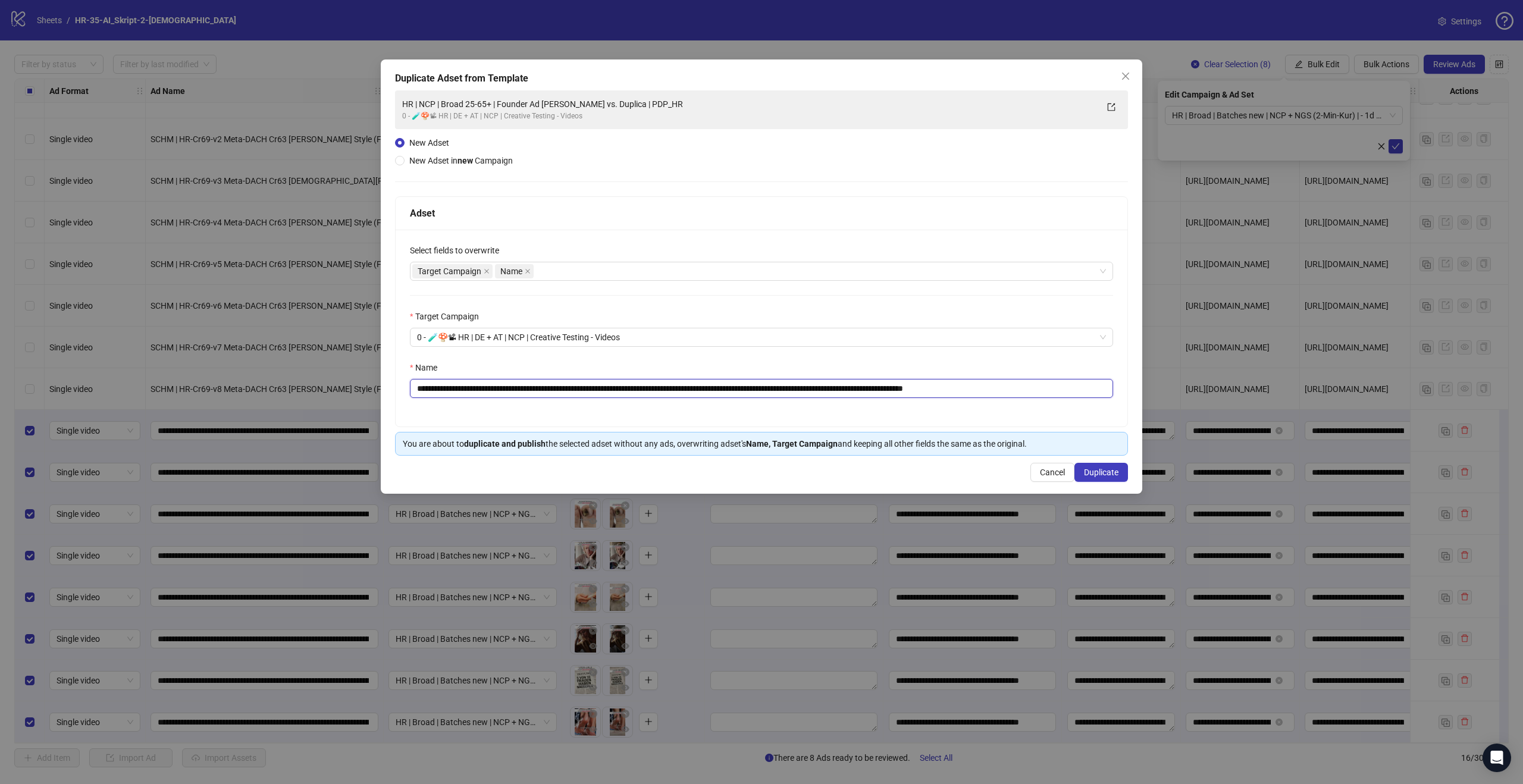
click at [535, 385] on input "**********" at bounding box center [761, 388] width 703 height 19
drag, startPoint x: 551, startPoint y: 386, endPoint x: 629, endPoint y: 386, distance: 78.0
click at [629, 386] on input "**********" at bounding box center [761, 388] width 703 height 19
drag, startPoint x: 727, startPoint y: 386, endPoint x: 911, endPoint y: 383, distance: 184.0
click at [911, 383] on input "**********" at bounding box center [761, 388] width 703 height 19
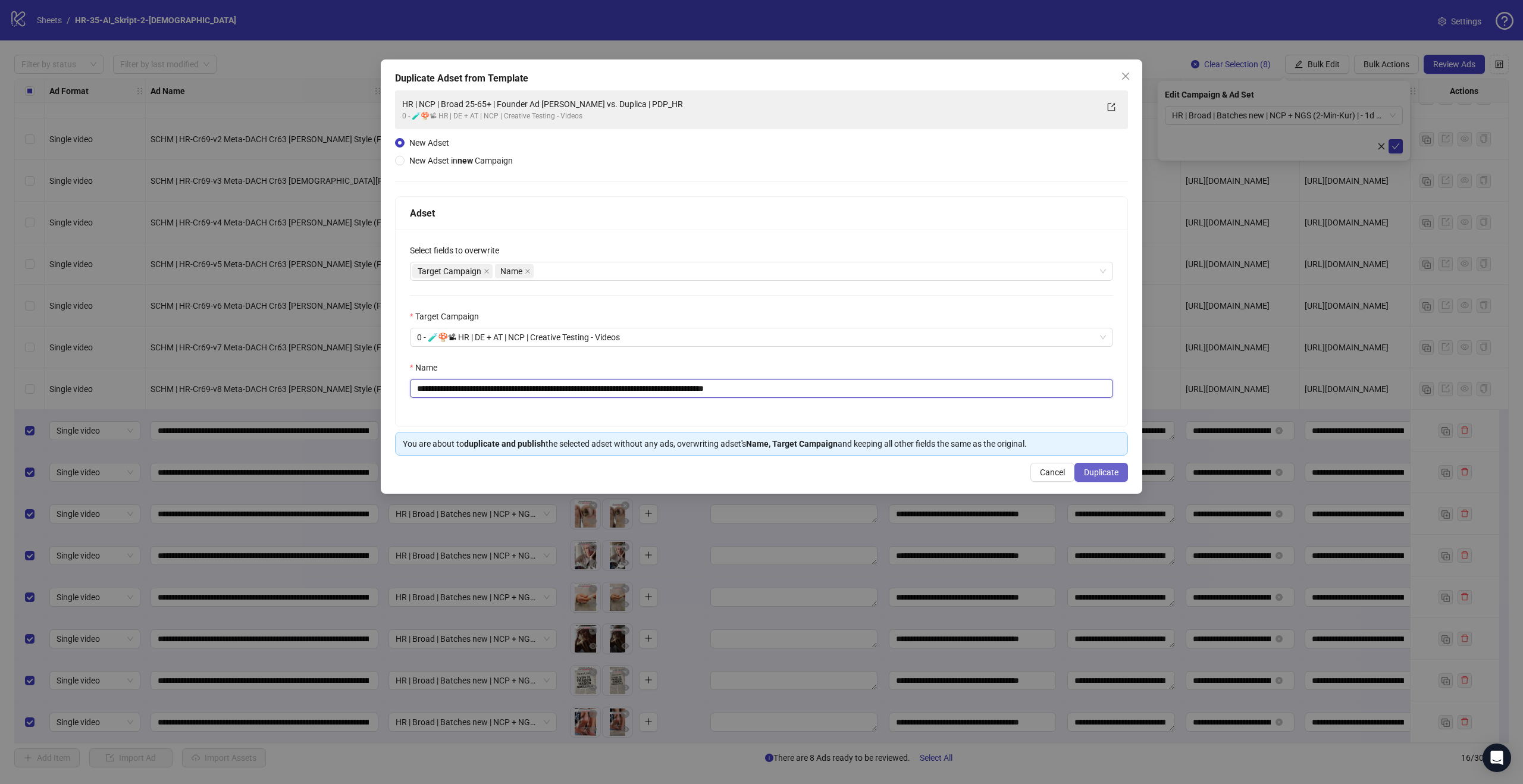
type input "**********"
click at [1114, 470] on span "Duplicate" at bounding box center [1101, 472] width 35 height 9
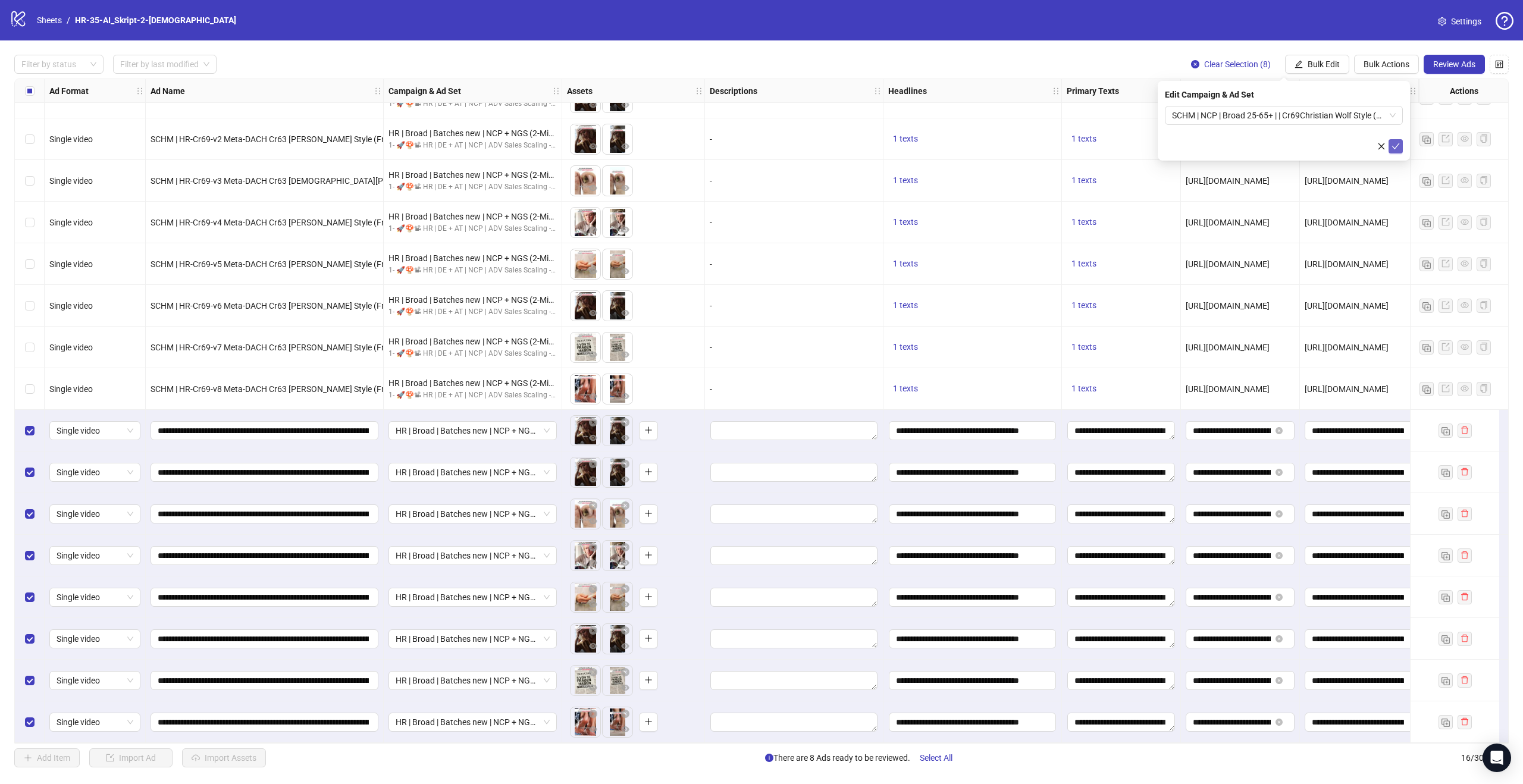
click at [1399, 144] on icon "check" at bounding box center [1395, 146] width 8 height 8
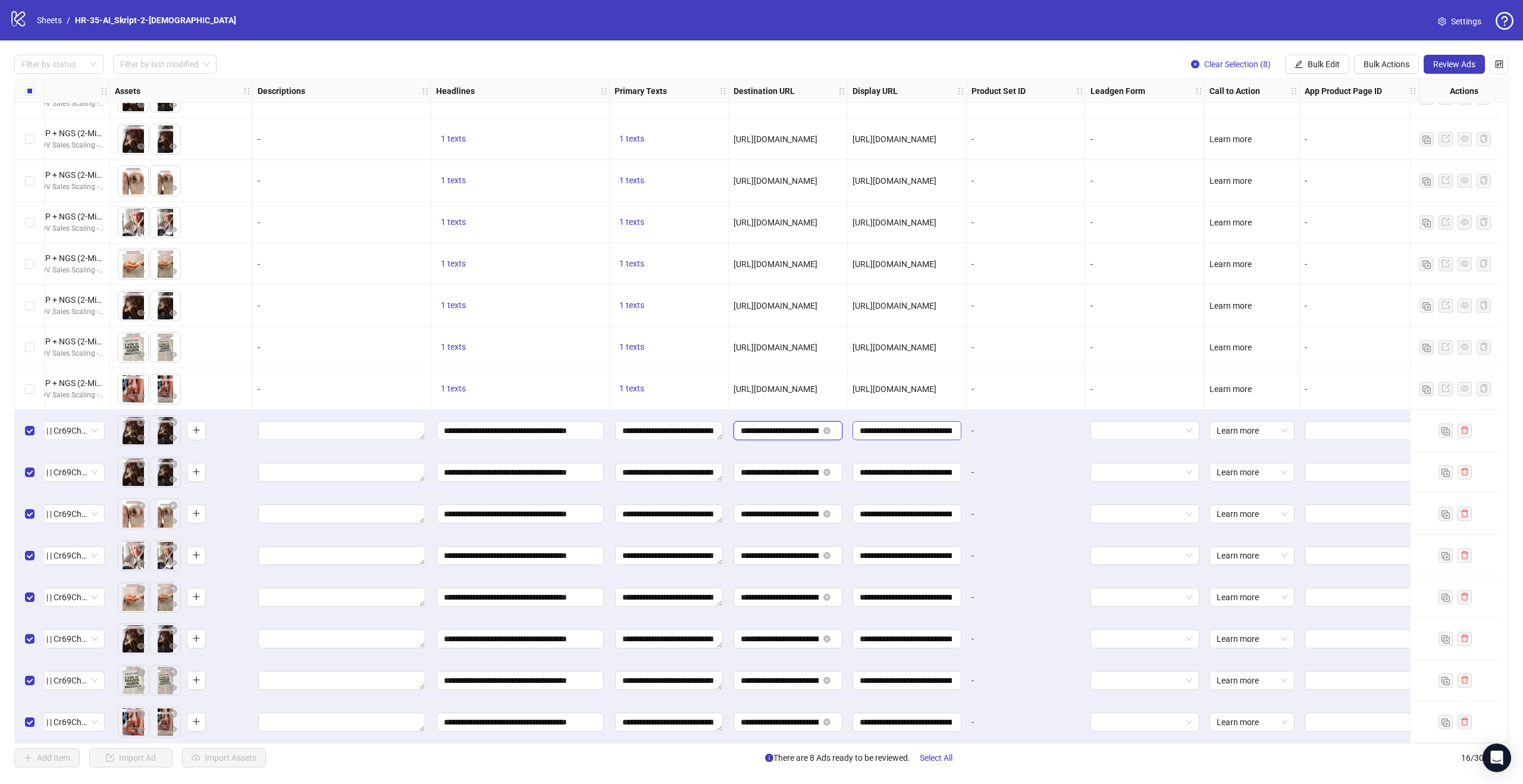
scroll to position [0, 134]
drag, startPoint x: 793, startPoint y: 422, endPoint x: 883, endPoint y: 421, distance: 90.0
click at [883, 53] on div "SCHM | HR-Cr69-v1 Meta-DACH Cr63 [PERSON_NAME] Style (Frauen) neue VO ohne Doc …" at bounding box center [521, 53] width 1916 height 0
drag, startPoint x: 883, startPoint y: 421, endPoint x: 1006, endPoint y: 422, distance: 123.0
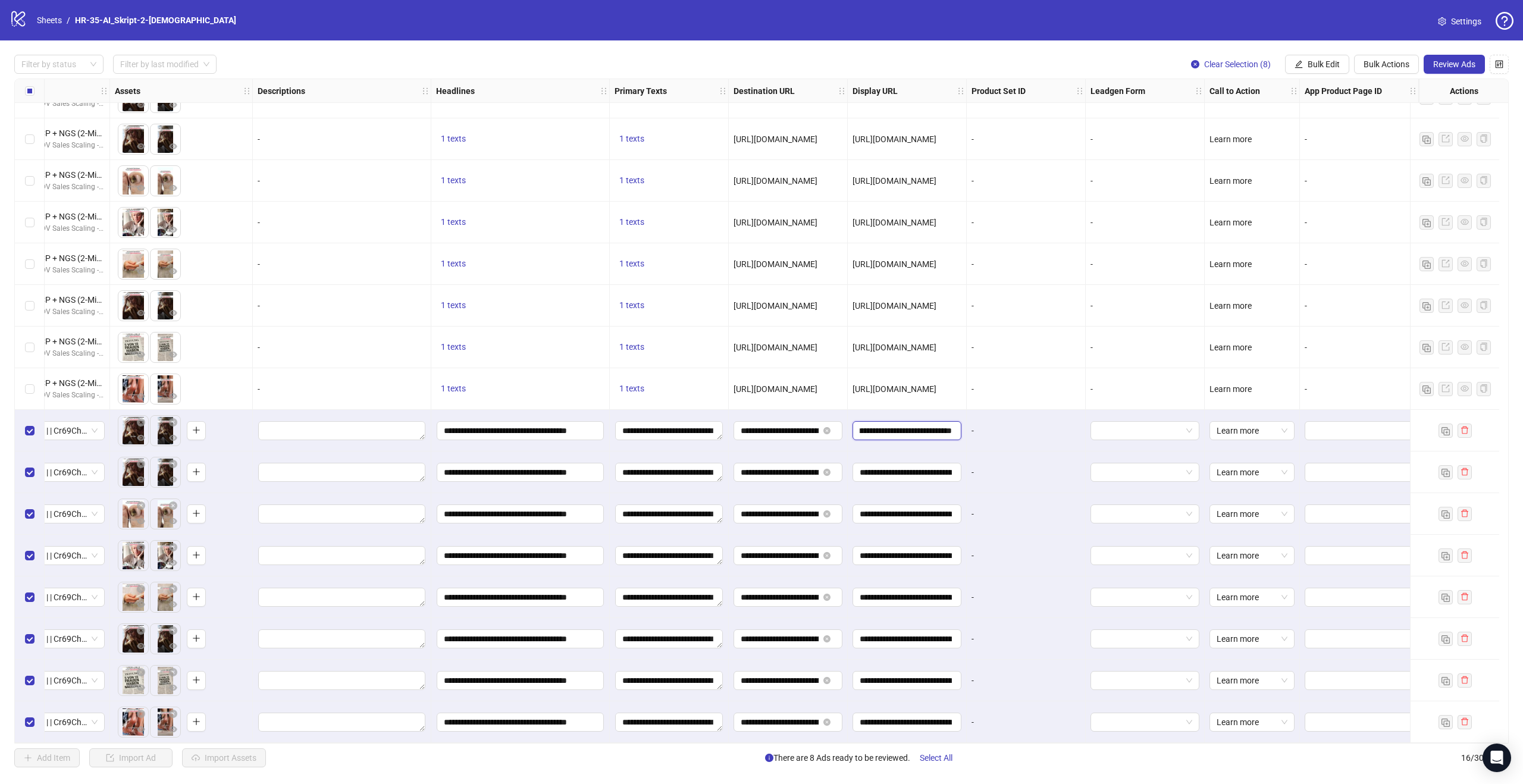
click at [1006, 53] on div "SCHM | HR-Cr69-v1 Meta-DACH Cr63 [PERSON_NAME] Style (Frauen) neue VO ohne Doc …" at bounding box center [521, 53] width 1916 height 0
click at [1451, 64] on span "Review Ads" at bounding box center [1454, 64] width 42 height 9
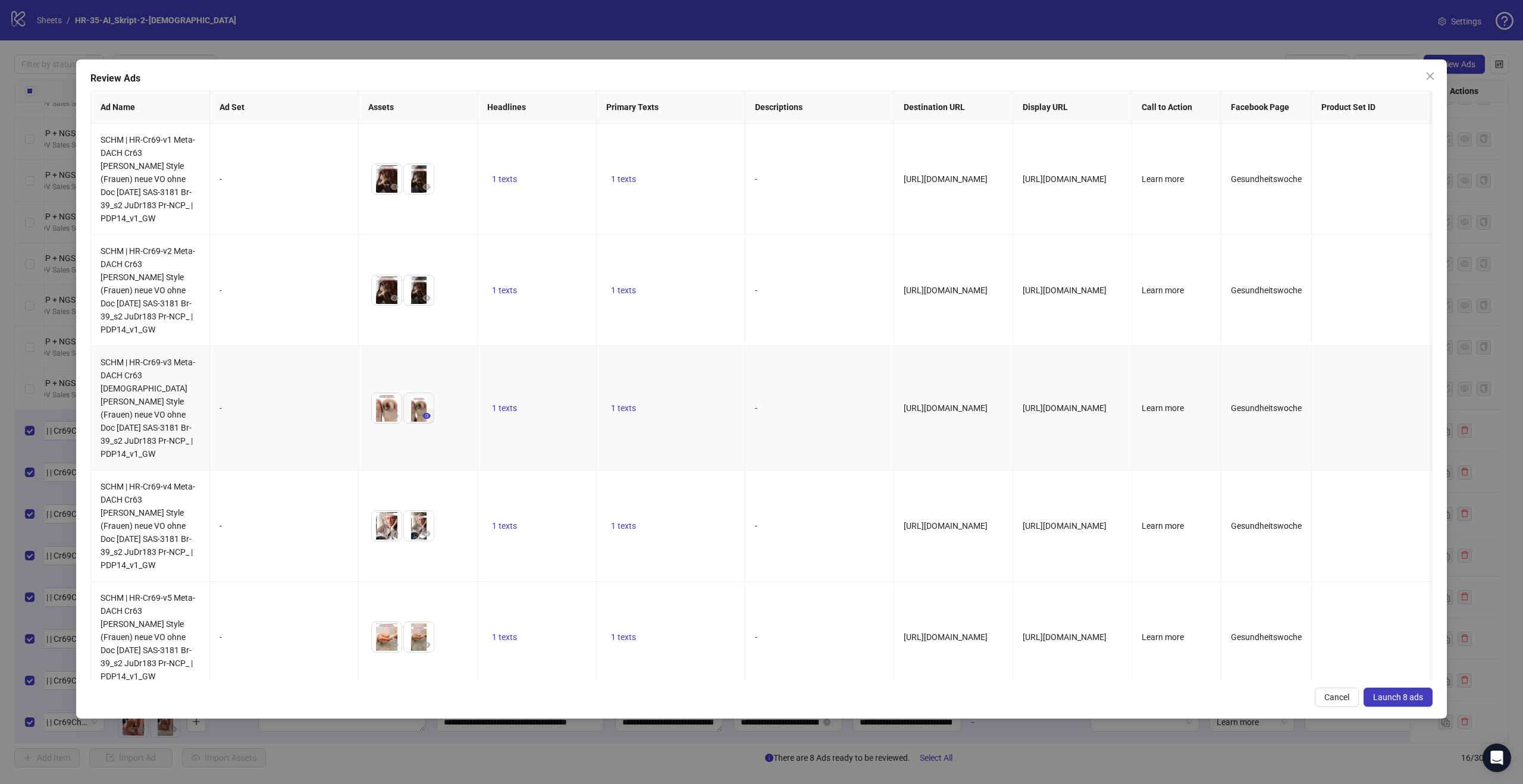
click at [426, 413] on icon "eye" at bounding box center [426, 416] width 8 height 6
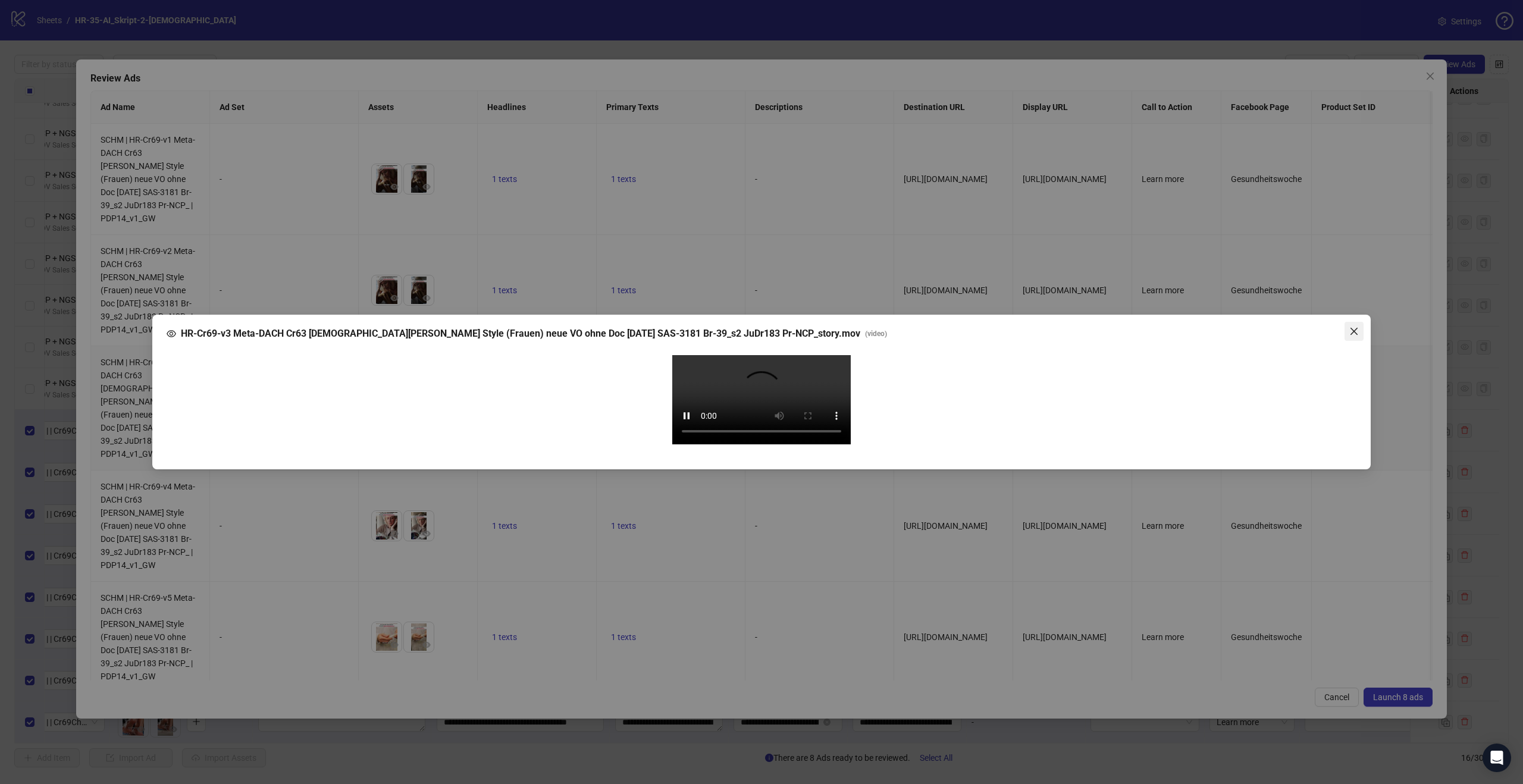
click at [1357, 326] on icon "close" at bounding box center [1354, 331] width 9 height 9
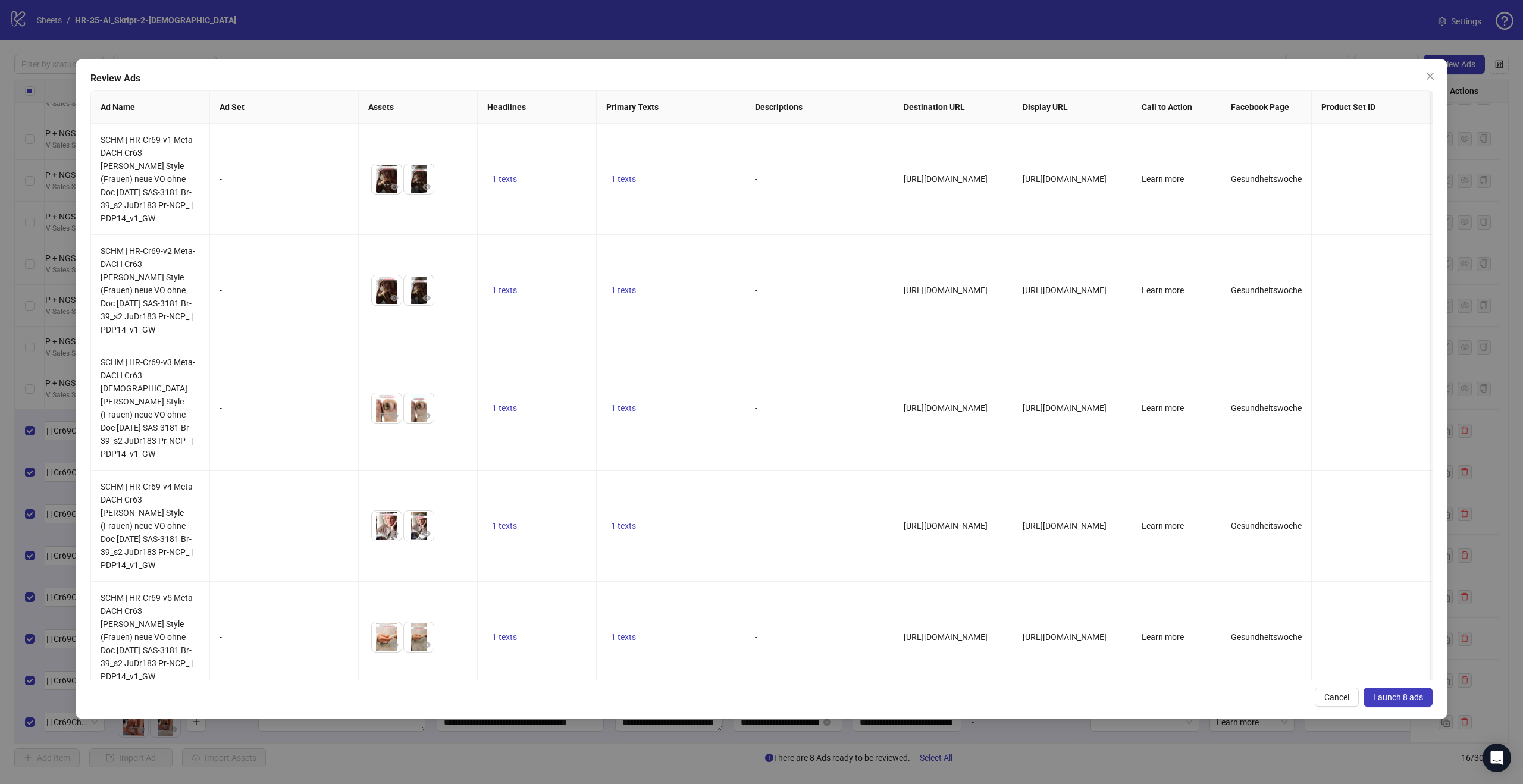
click at [1399, 697] on span "Launch 8 ads" at bounding box center [1398, 697] width 50 height 9
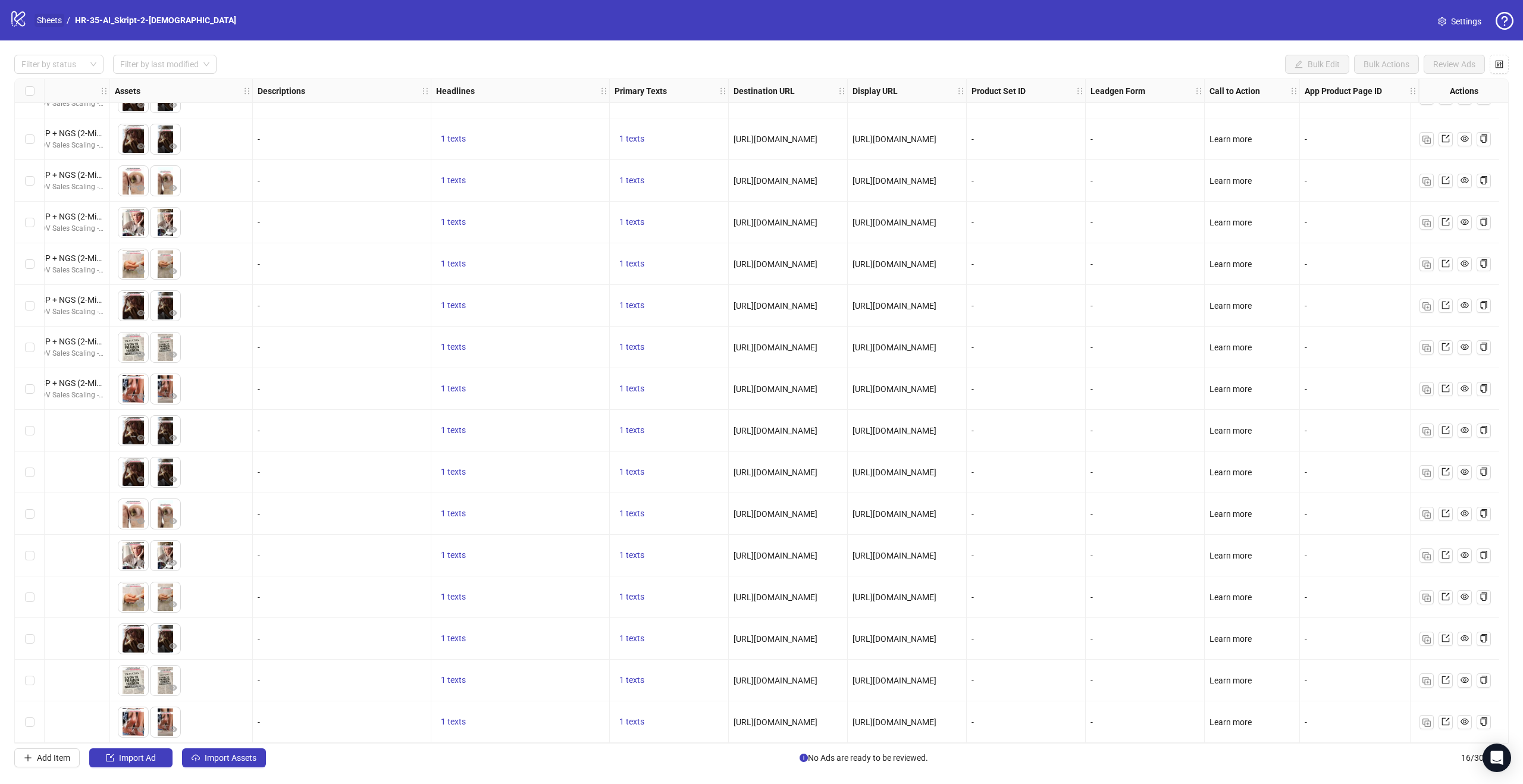
click at [56, 19] on link "Sheets" at bounding box center [49, 20] width 30 height 13
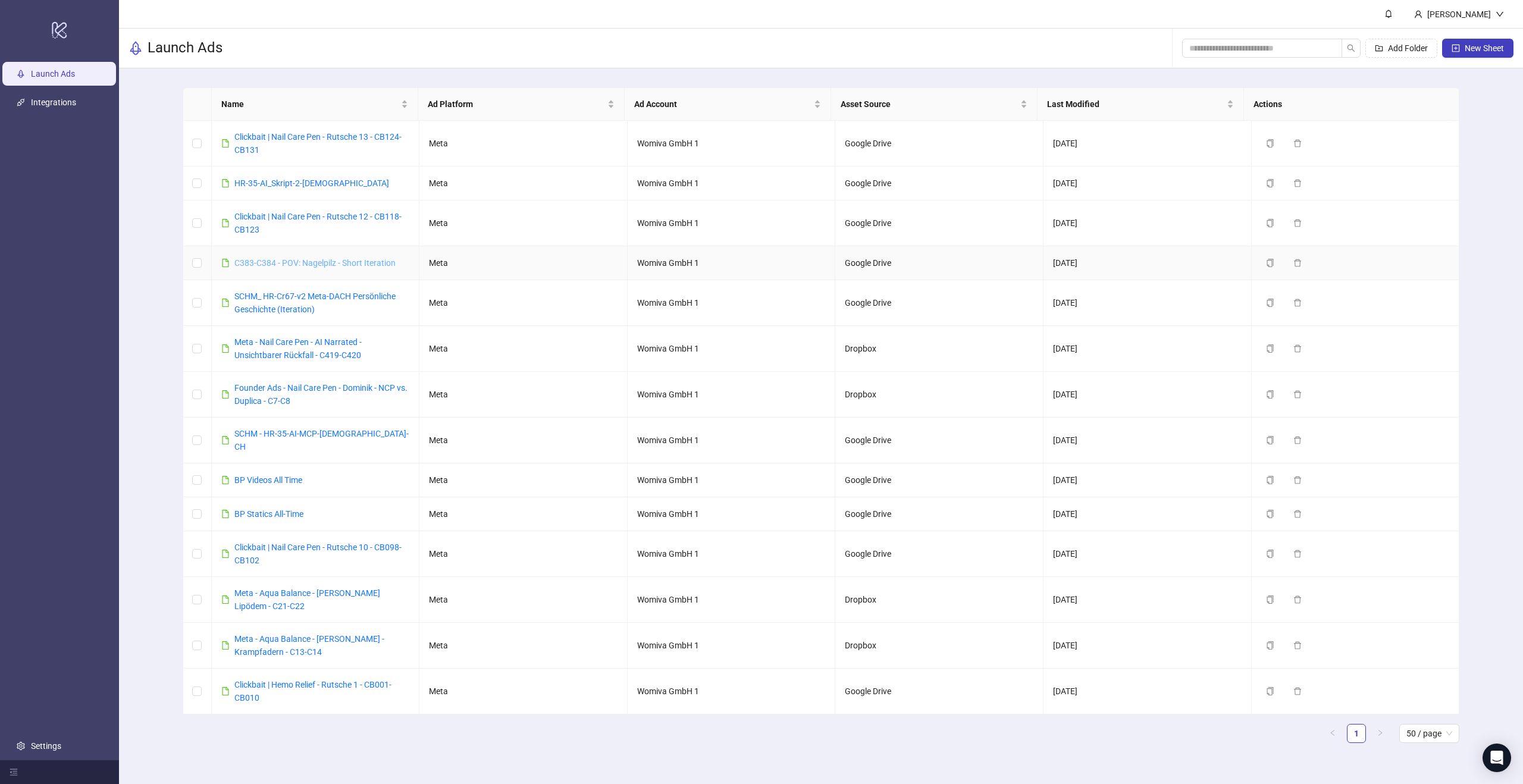
click at [357, 263] on link "C383-C384 - POV: Nagelpilz - Short Iteration" at bounding box center [315, 263] width 161 height 9
